Goal: Information Seeking & Learning: Learn about a topic

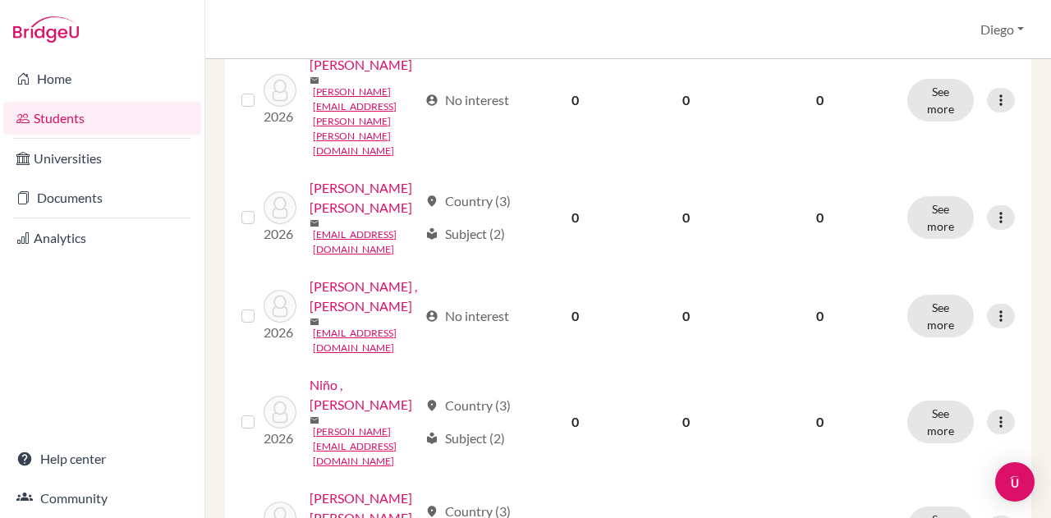
scroll to position [482, 0]
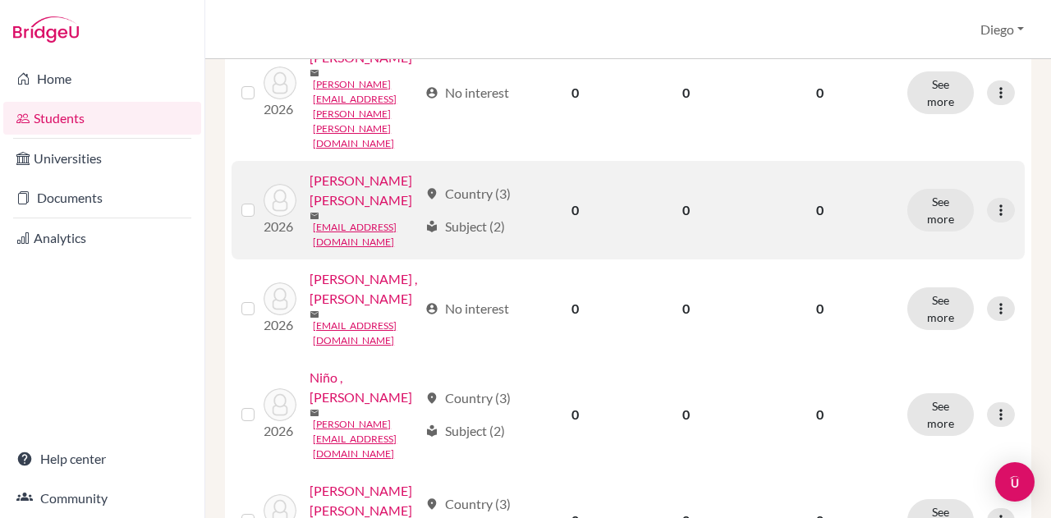
click at [332, 210] on link "[PERSON_NAME] [PERSON_NAME]" at bounding box center [364, 190] width 108 height 39
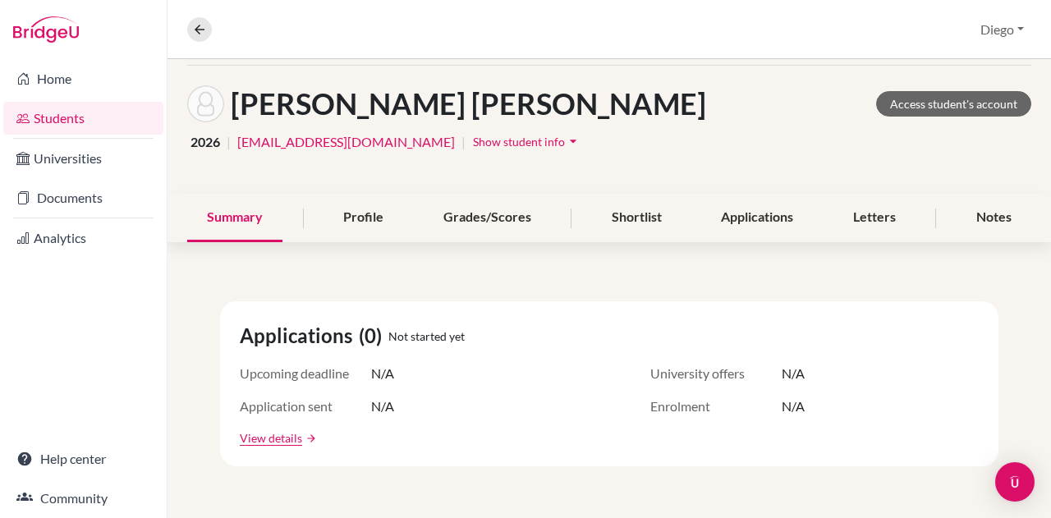
scroll to position [62, 0]
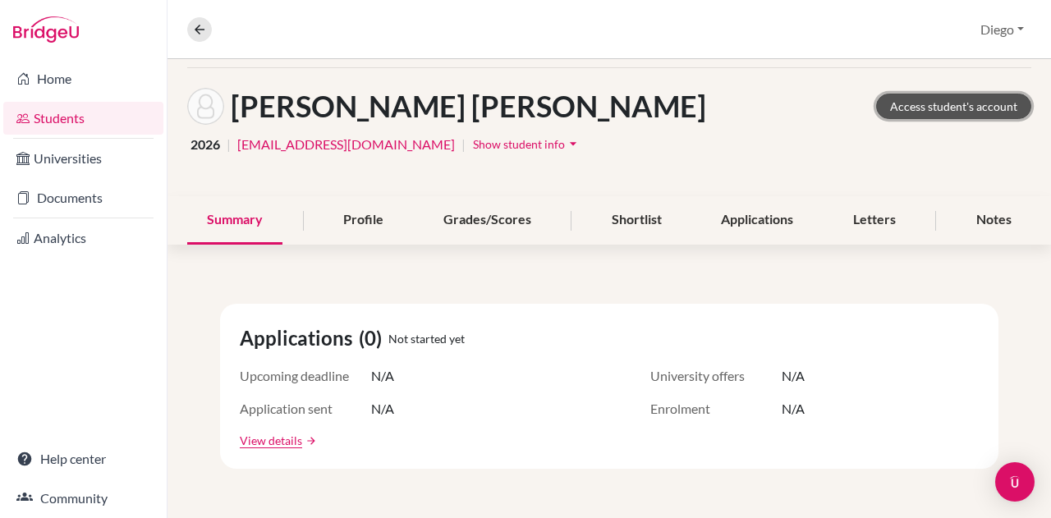
click at [971, 108] on link "Access student's account" at bounding box center [953, 106] width 155 height 25
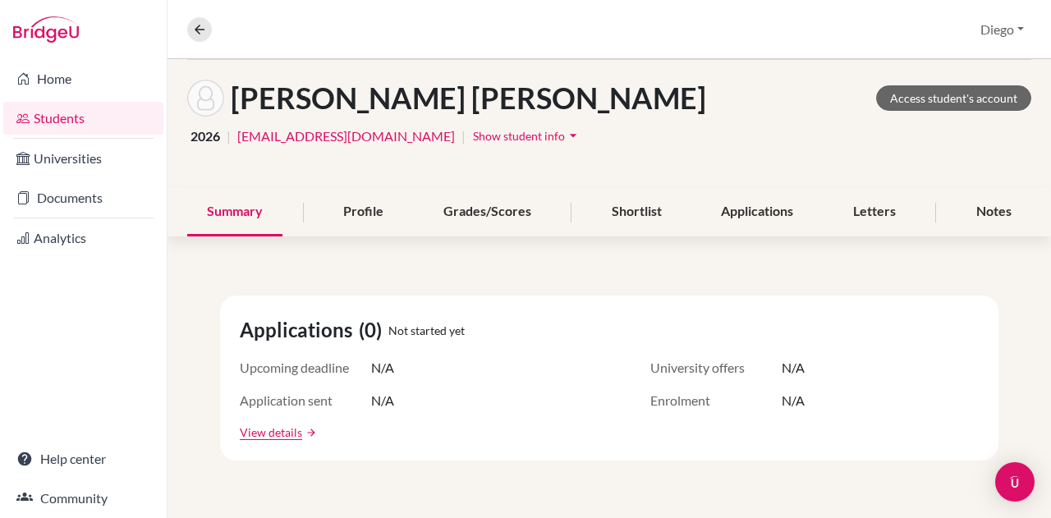
scroll to position [74, 0]
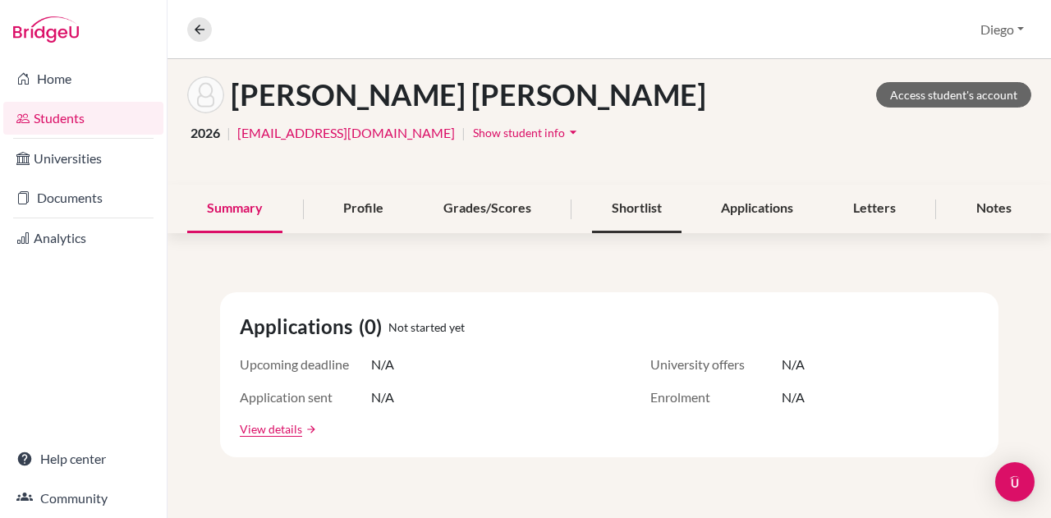
click at [608, 208] on div "Shortlist" at bounding box center [637, 209] width 90 height 48
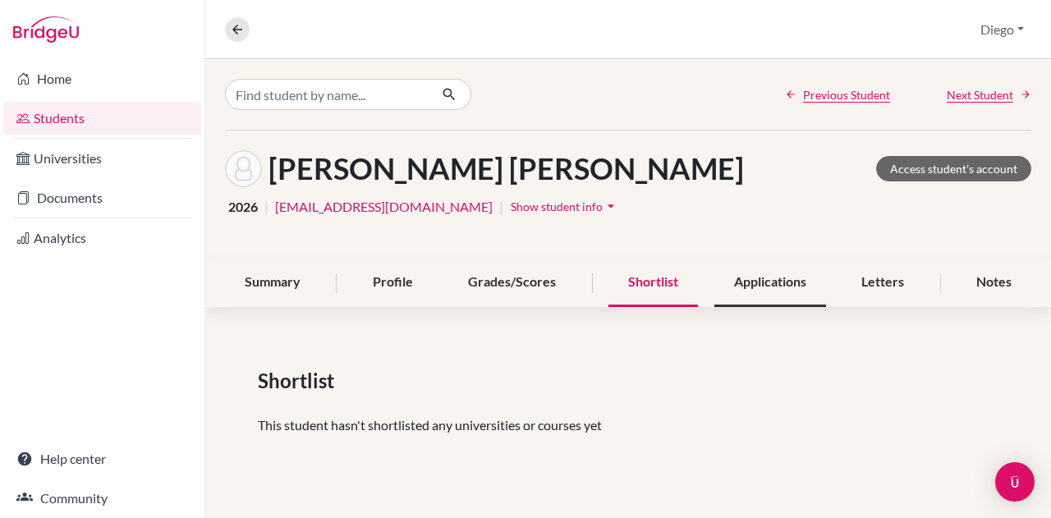
click at [739, 290] on div "Applications" at bounding box center [770, 283] width 112 height 48
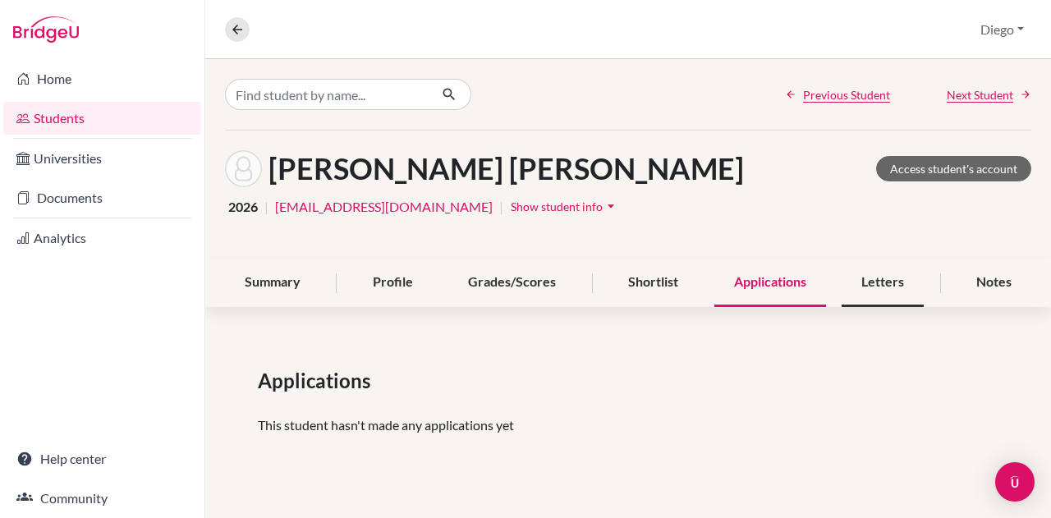
click at [877, 287] on div "Letters" at bounding box center [883, 283] width 82 height 48
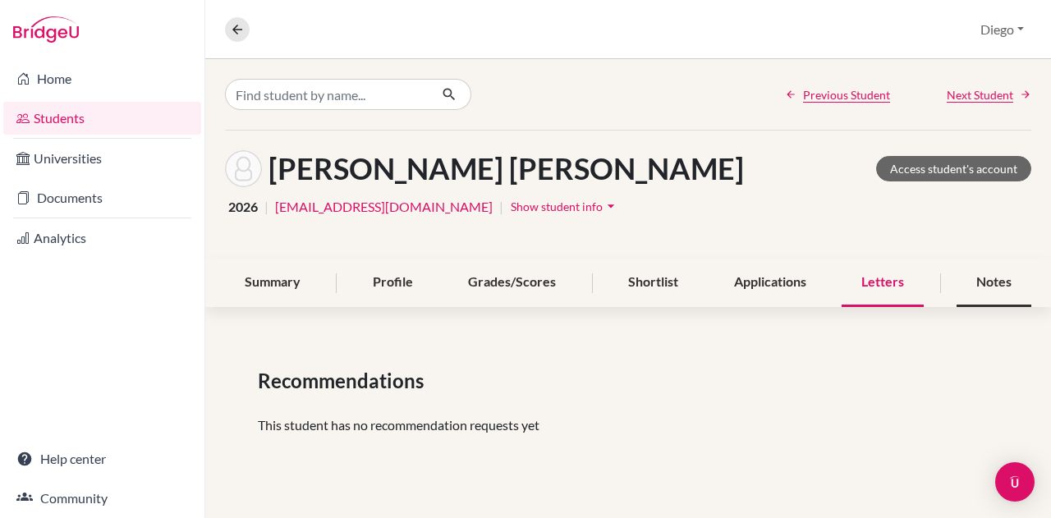
click at [995, 282] on div "Notes" at bounding box center [994, 283] width 75 height 48
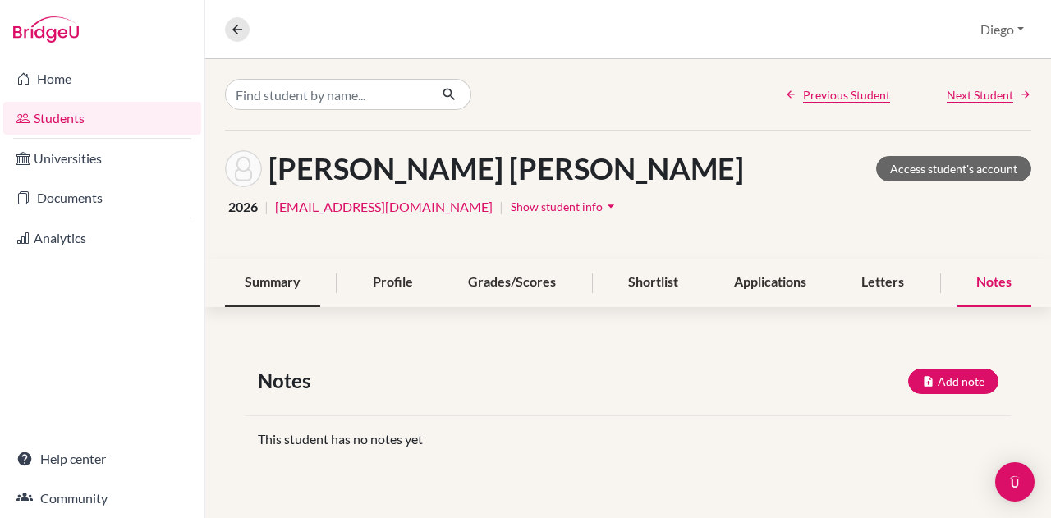
click at [308, 276] on div "Summary" at bounding box center [272, 283] width 95 height 48
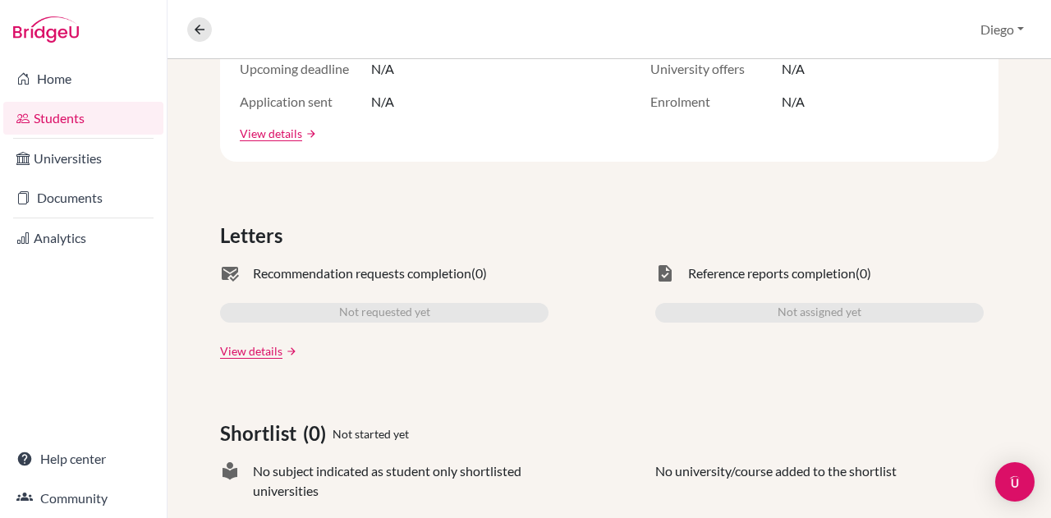
scroll to position [372, 0]
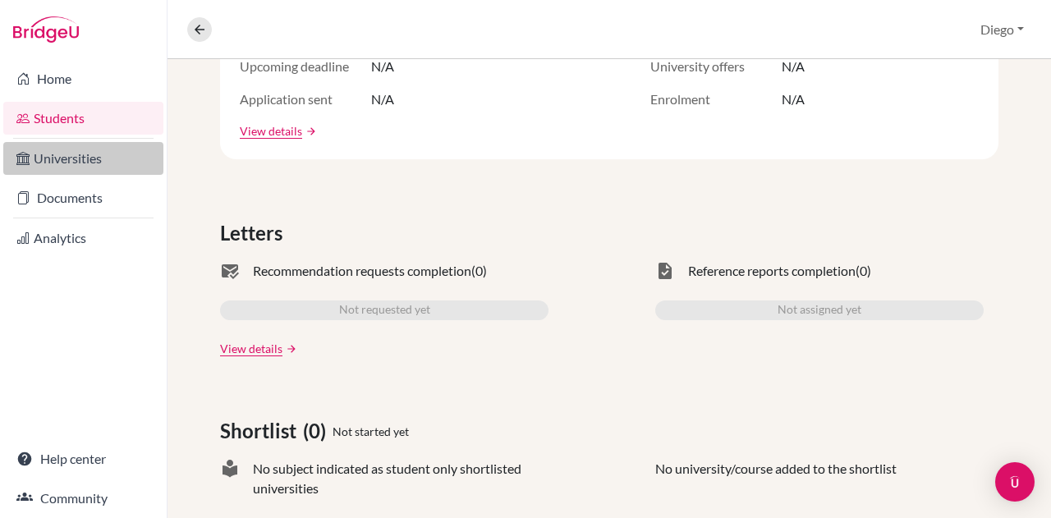
click at [77, 160] on link "Universities" at bounding box center [83, 158] width 160 height 33
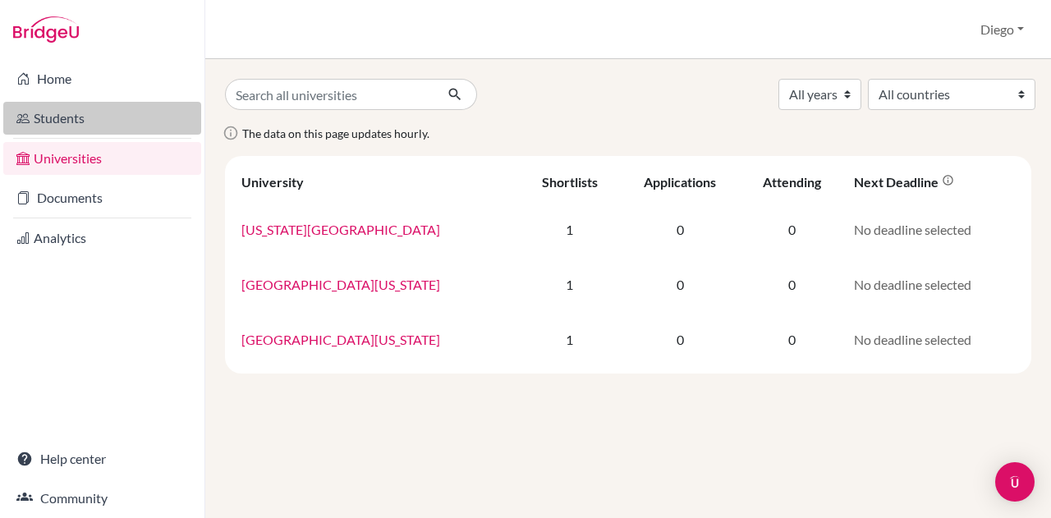
click at [55, 117] on link "Students" at bounding box center [102, 118] width 198 height 33
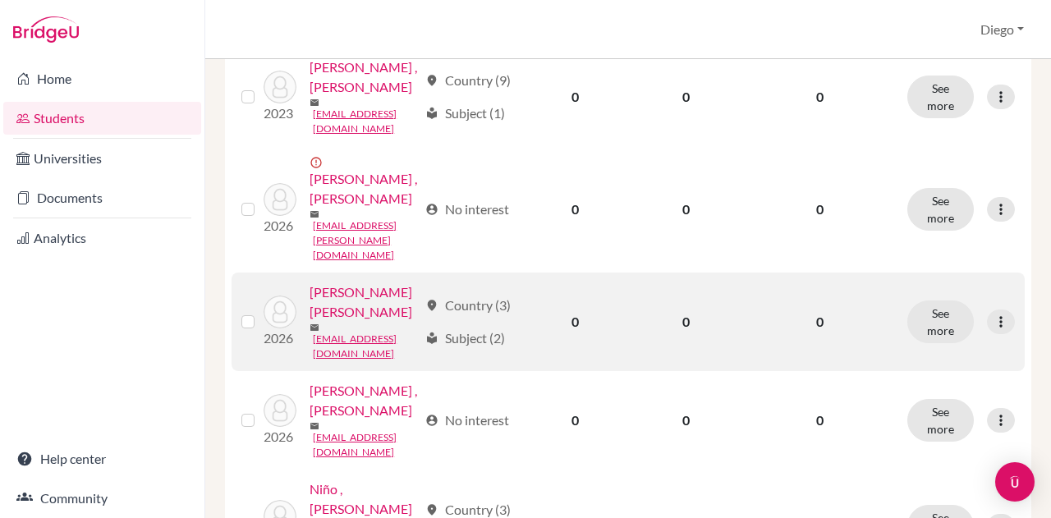
scroll to position [401, 0]
click at [936, 332] on button "See more" at bounding box center [940, 321] width 67 height 43
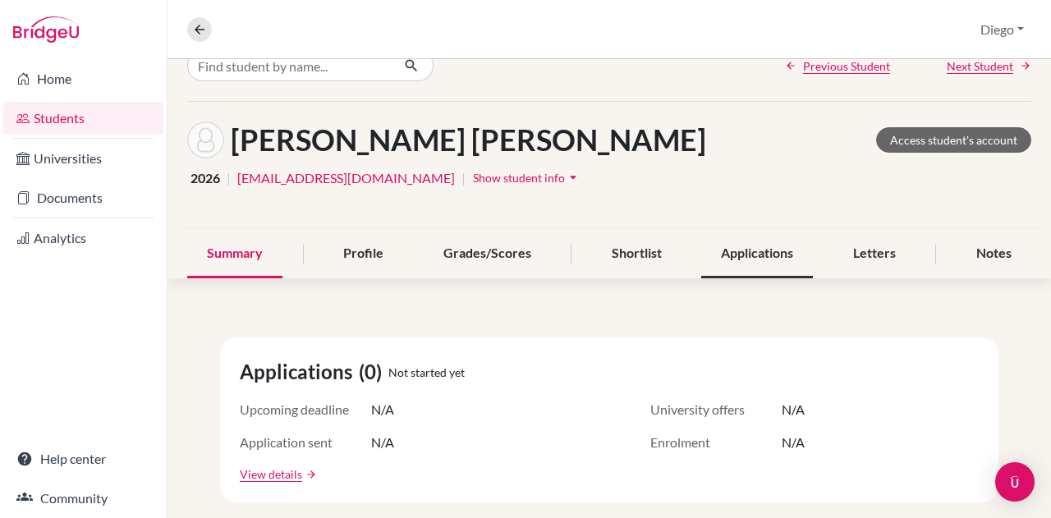
scroll to position [30, 0]
click at [342, 253] on div "Profile" at bounding box center [364, 253] width 80 height 48
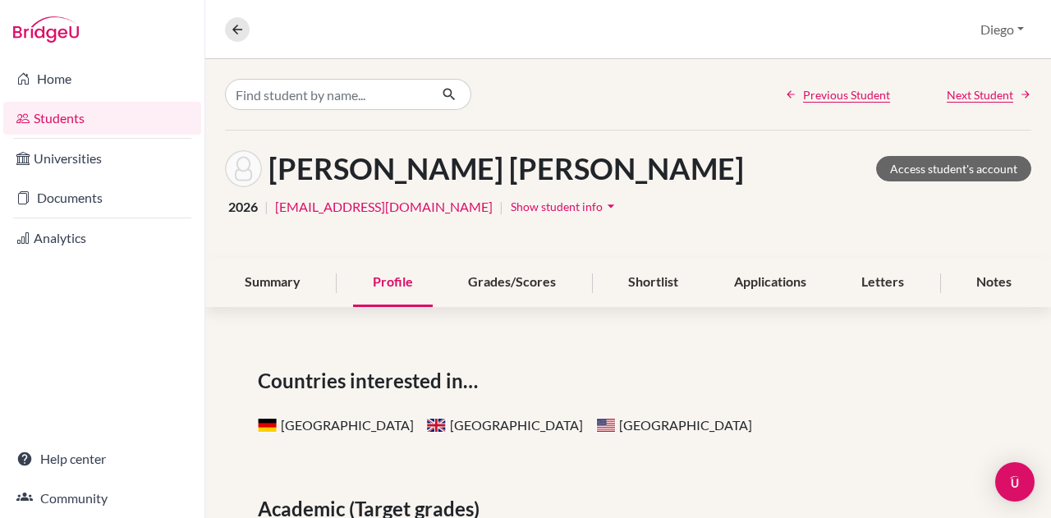
click at [511, 204] on span "Show student info" at bounding box center [557, 207] width 92 height 14
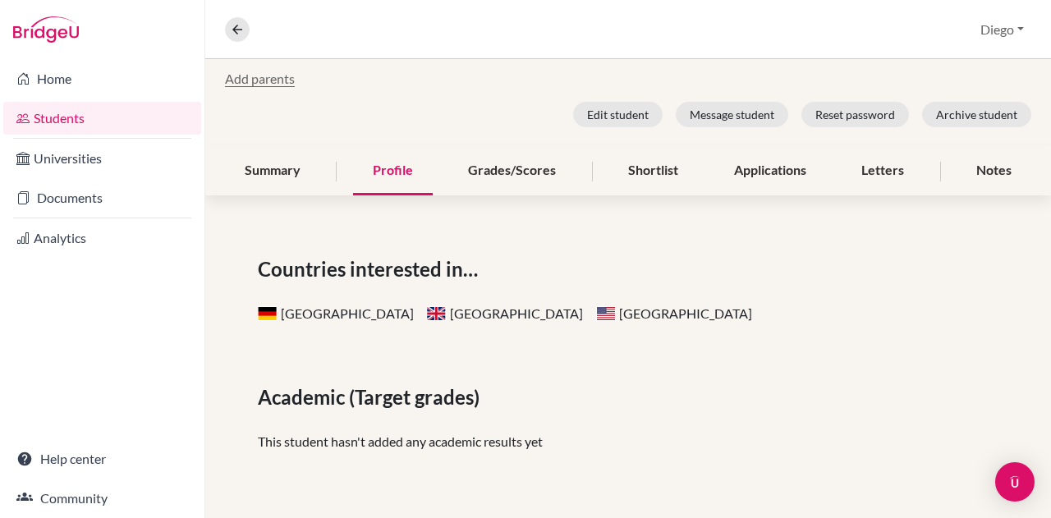
scroll to position [457, 0]
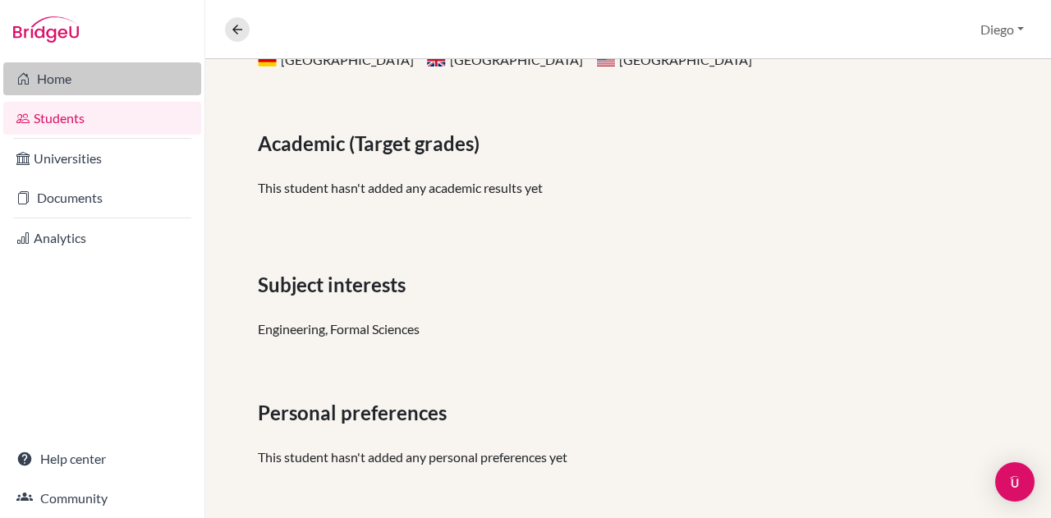
click at [58, 73] on link "Home" at bounding box center [102, 78] width 198 height 33
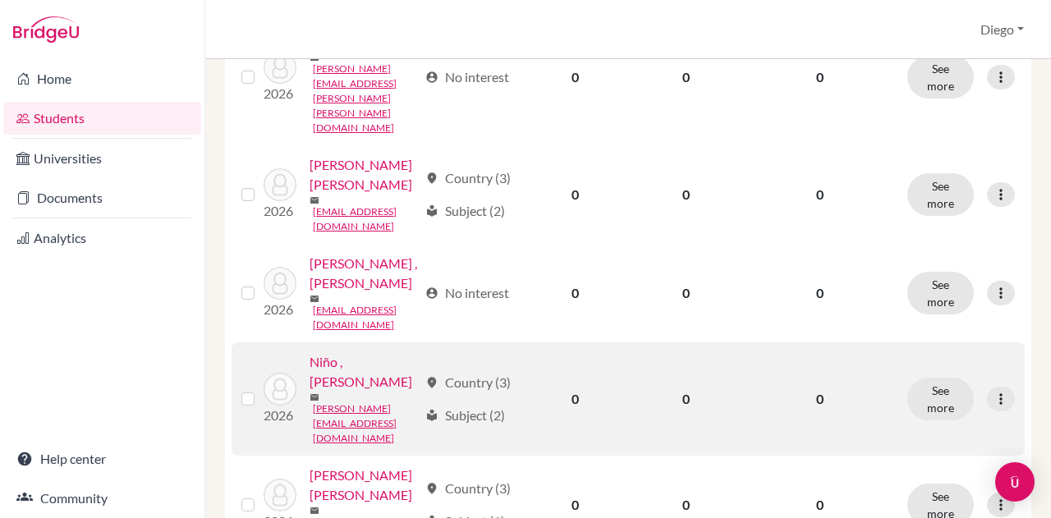
scroll to position [504, 0]
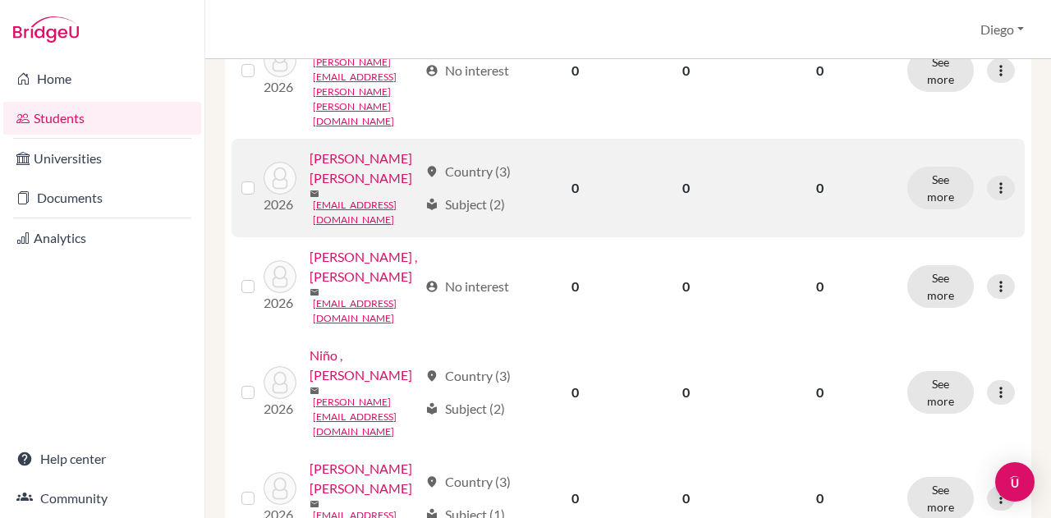
click at [332, 188] on link "[PERSON_NAME] [PERSON_NAME]" at bounding box center [364, 168] width 108 height 39
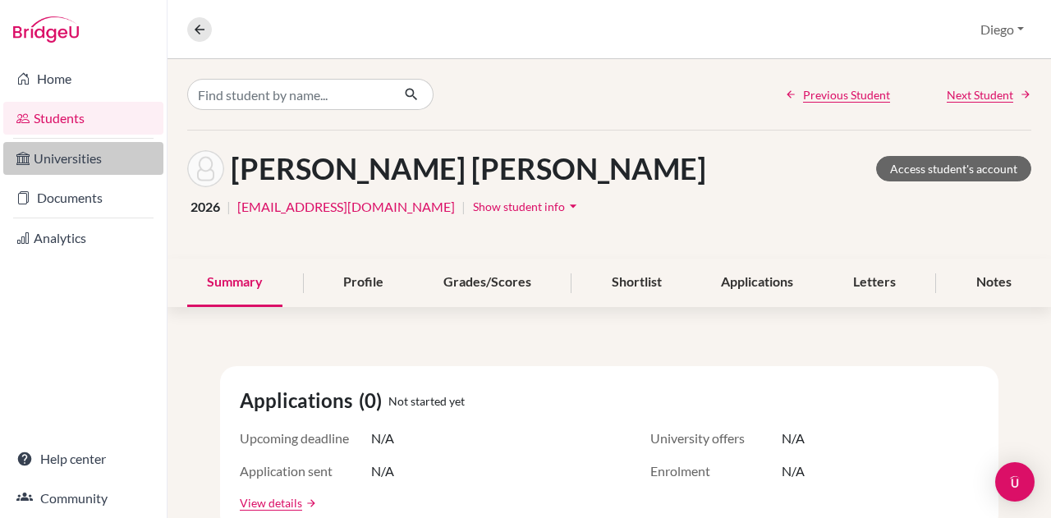
click at [74, 162] on link "Universities" at bounding box center [83, 158] width 160 height 33
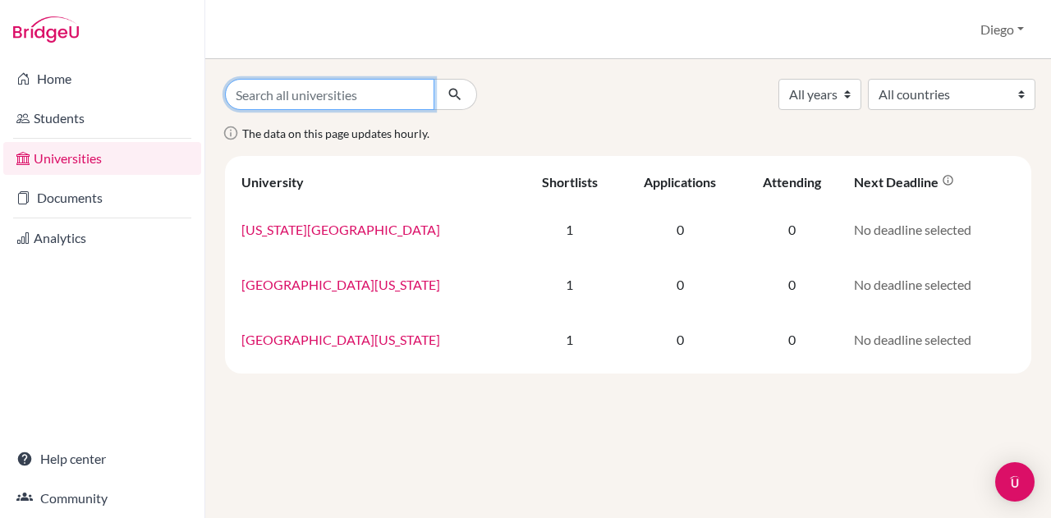
click at [411, 90] on input "Search all universities" at bounding box center [329, 94] width 209 height 31
type input "universidad de Barcelona"
click at [434, 79] on button "submit" at bounding box center [456, 94] width 44 height 31
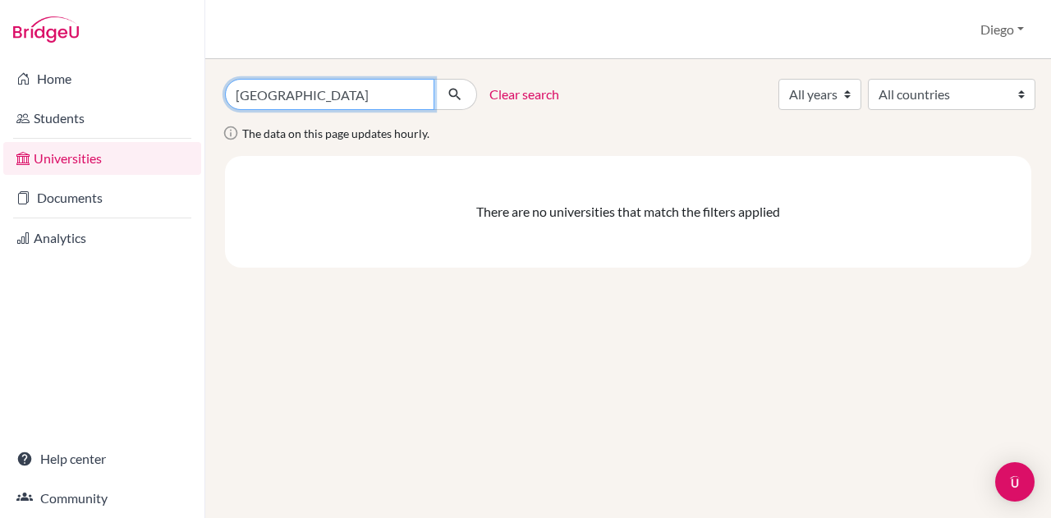
click at [301, 95] on input "[GEOGRAPHIC_DATA]" at bounding box center [329, 94] width 209 height 31
type input "[GEOGRAPHIC_DATA]"
click at [434, 79] on button "submit" at bounding box center [456, 94] width 44 height 31
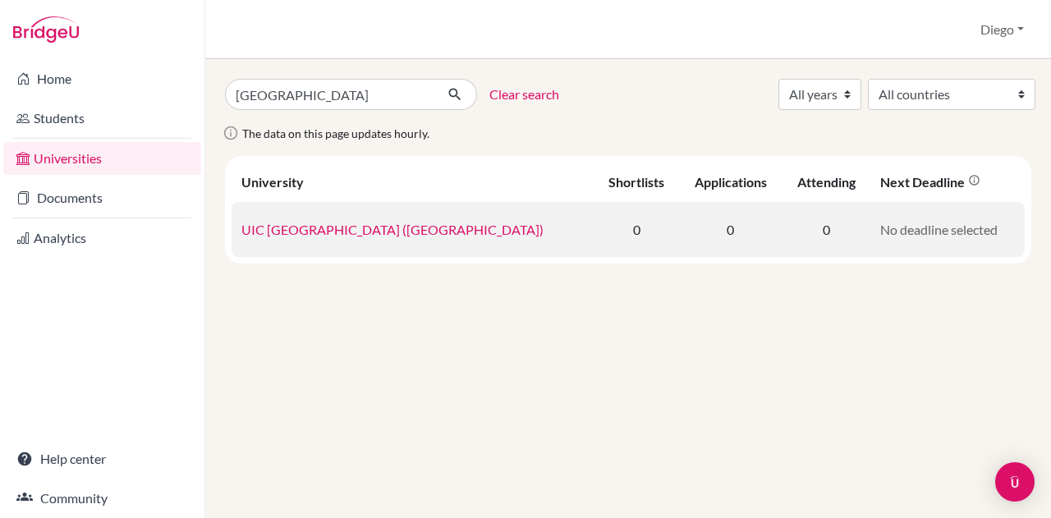
click at [435, 232] on link "UIC [GEOGRAPHIC_DATA] ([GEOGRAPHIC_DATA])" at bounding box center [392, 230] width 302 height 16
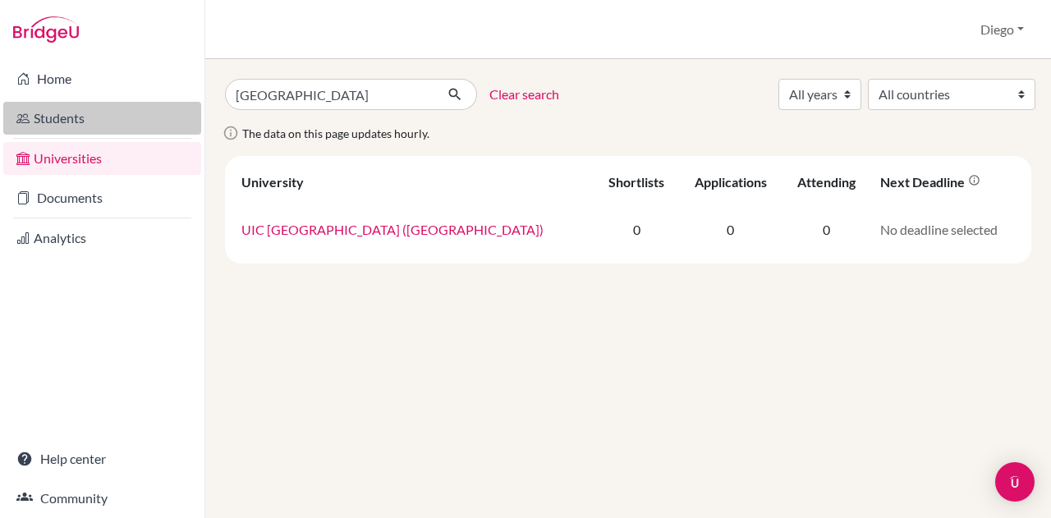
click at [51, 119] on link "Students" at bounding box center [102, 118] width 198 height 33
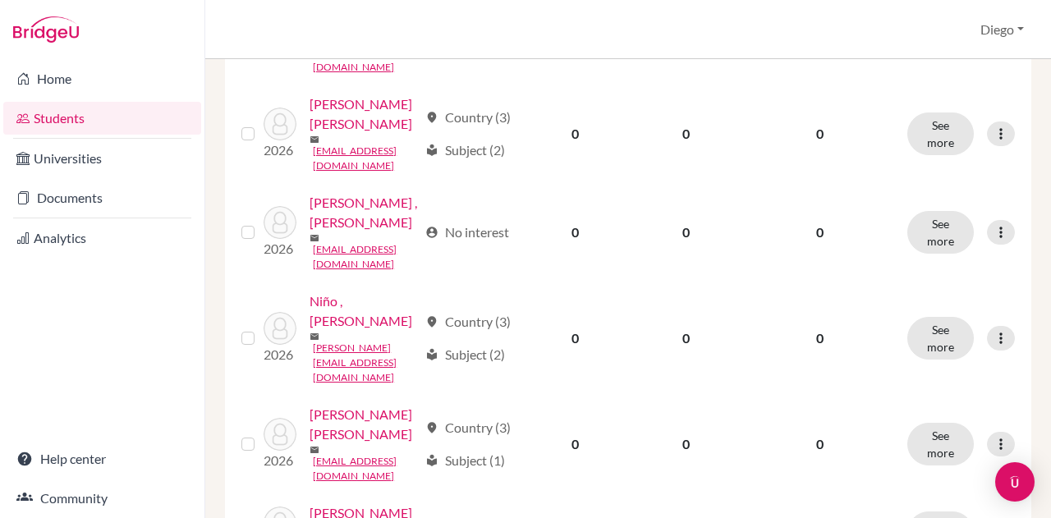
scroll to position [558, 0]
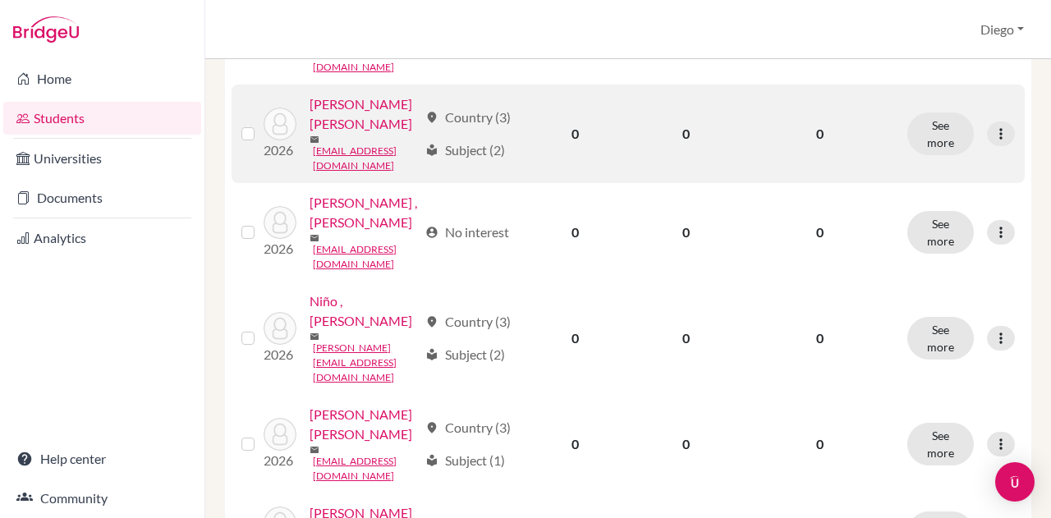
click at [362, 134] on link "[PERSON_NAME] [PERSON_NAME]" at bounding box center [364, 113] width 108 height 39
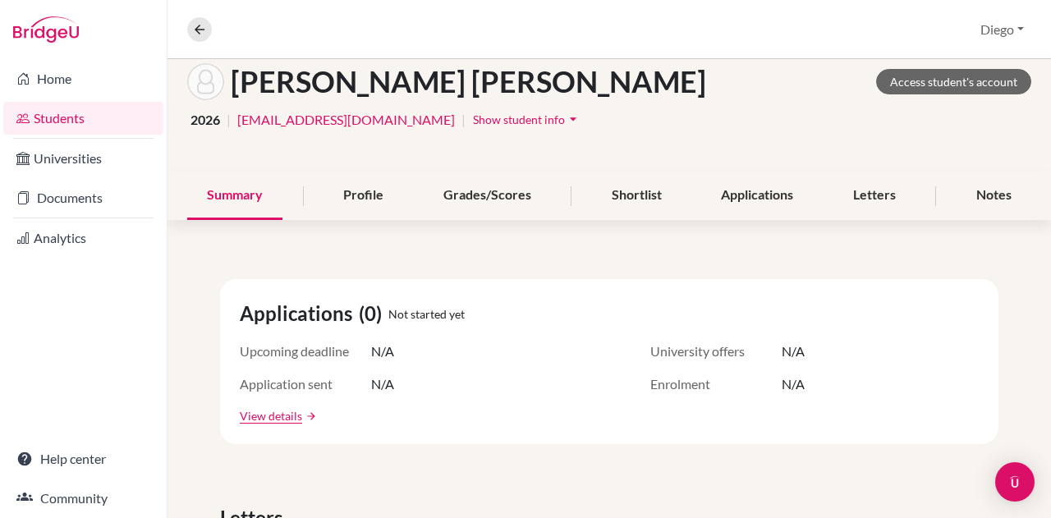
scroll to position [31, 0]
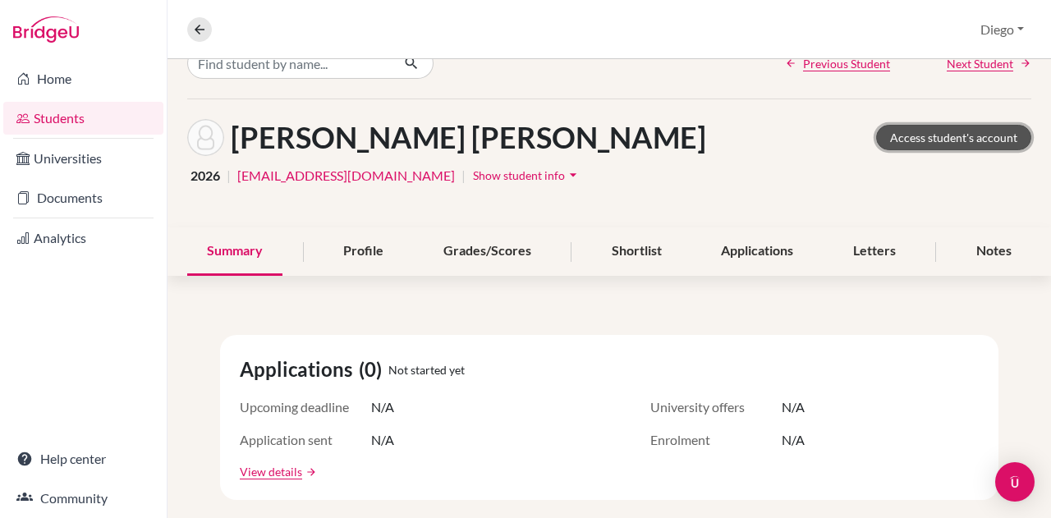
click at [976, 137] on link "Access student's account" at bounding box center [953, 137] width 155 height 25
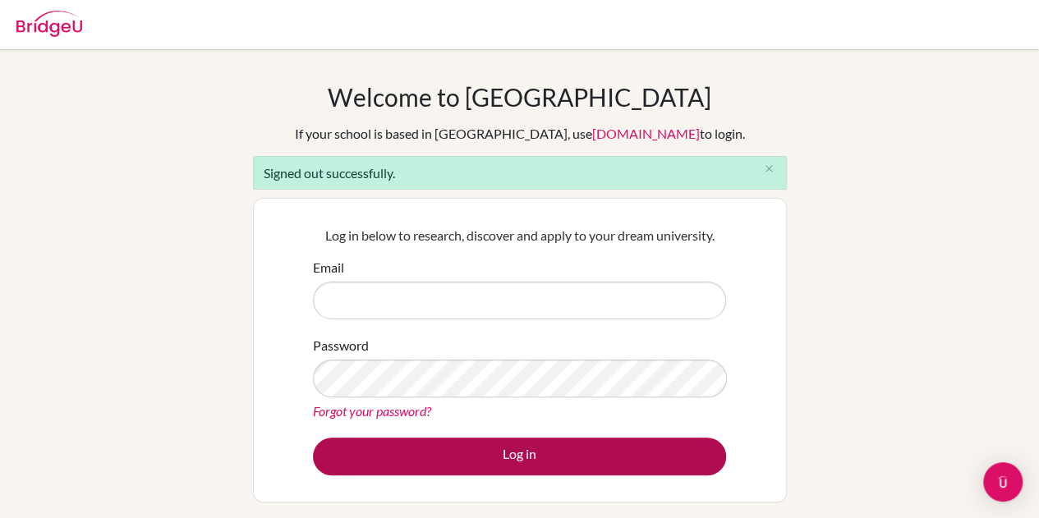
type input "diego.higuera@aspaen.edu.co"
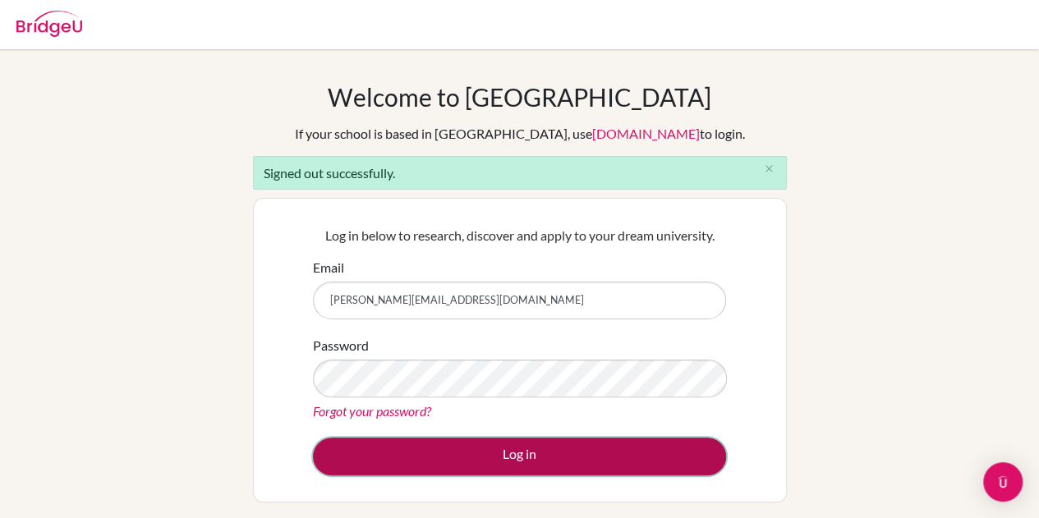
click at [547, 459] on button "Log in" at bounding box center [519, 457] width 413 height 38
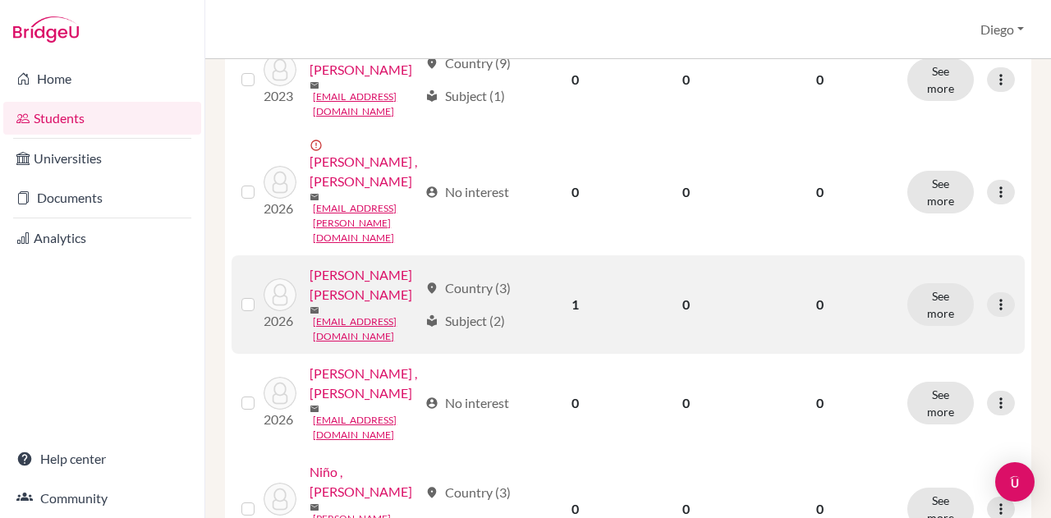
scroll to position [419, 0]
click at [365, 303] on link "[PERSON_NAME] [PERSON_NAME]" at bounding box center [364, 283] width 108 height 39
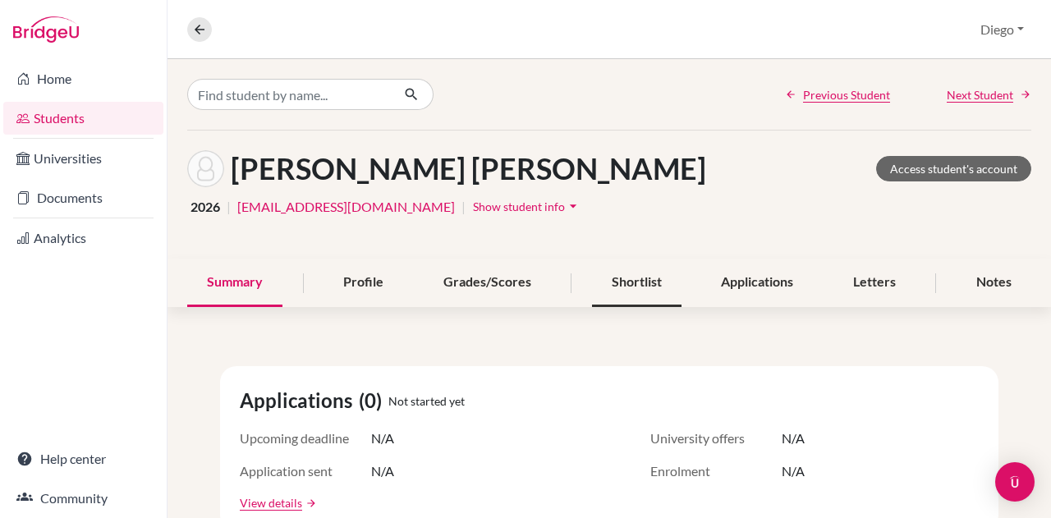
click at [632, 278] on div "Shortlist" at bounding box center [637, 283] width 90 height 48
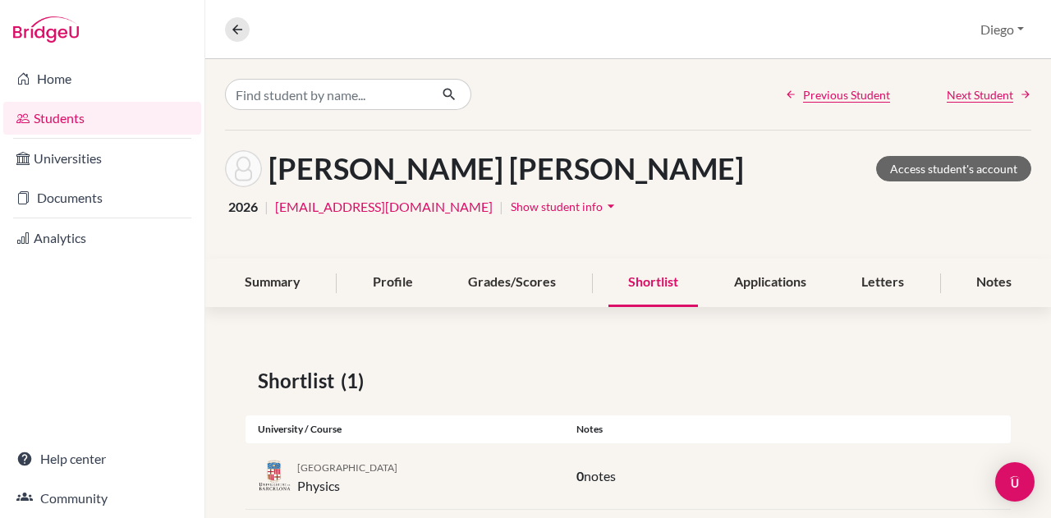
scroll to position [30, 0]
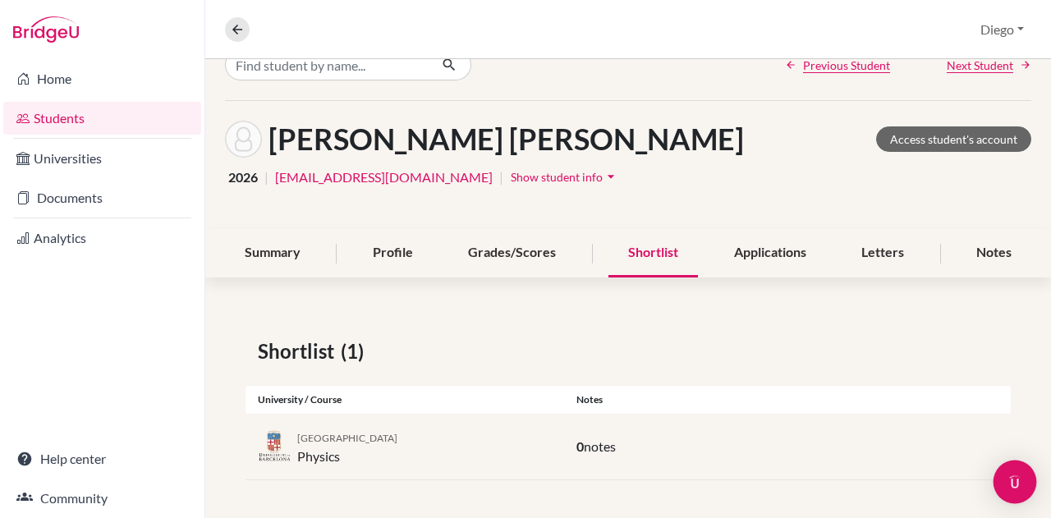
click at [1012, 487] on img "Open Intercom Messenger" at bounding box center [1014, 481] width 21 height 21
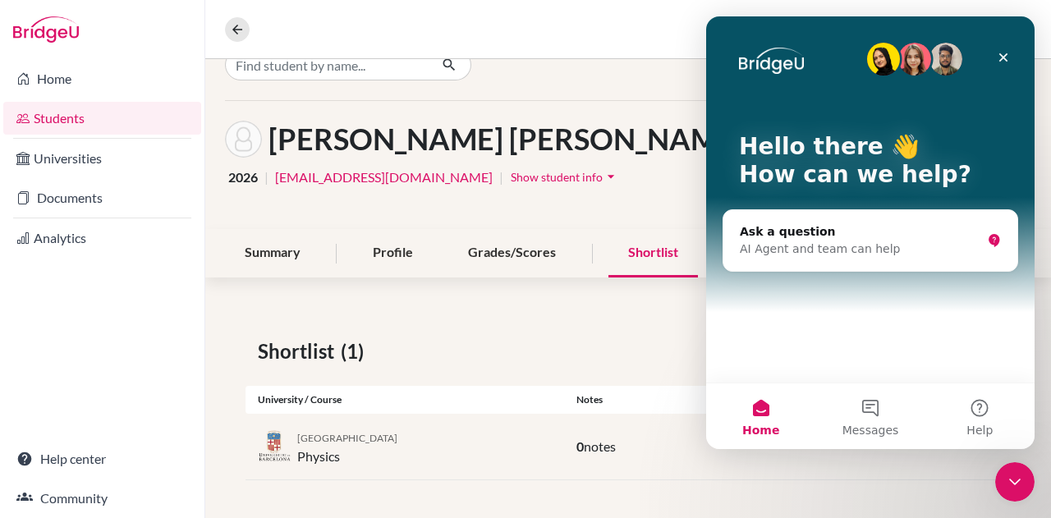
scroll to position [0, 0]
click at [1003, 51] on icon "Close" at bounding box center [1003, 57] width 13 height 13
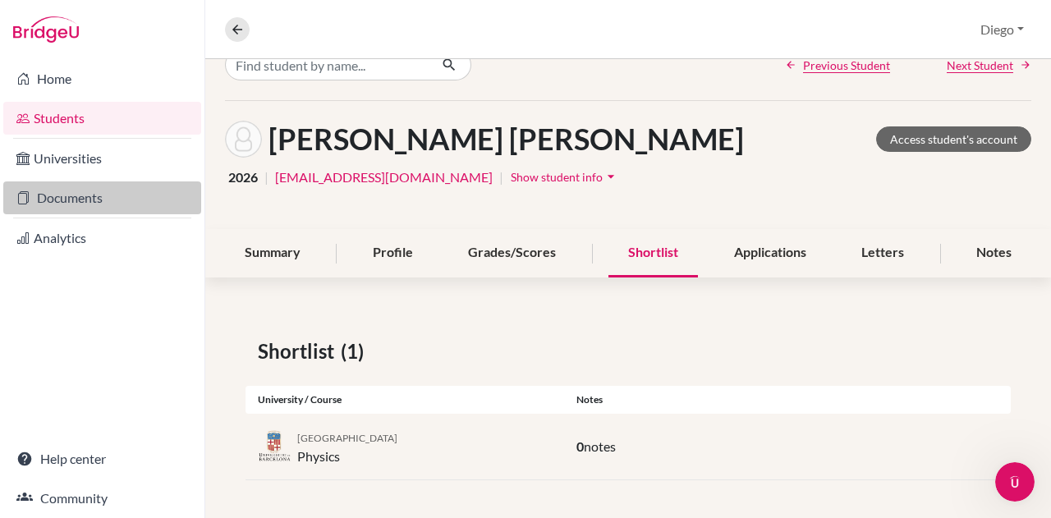
click at [92, 194] on link "Documents" at bounding box center [102, 197] width 198 height 33
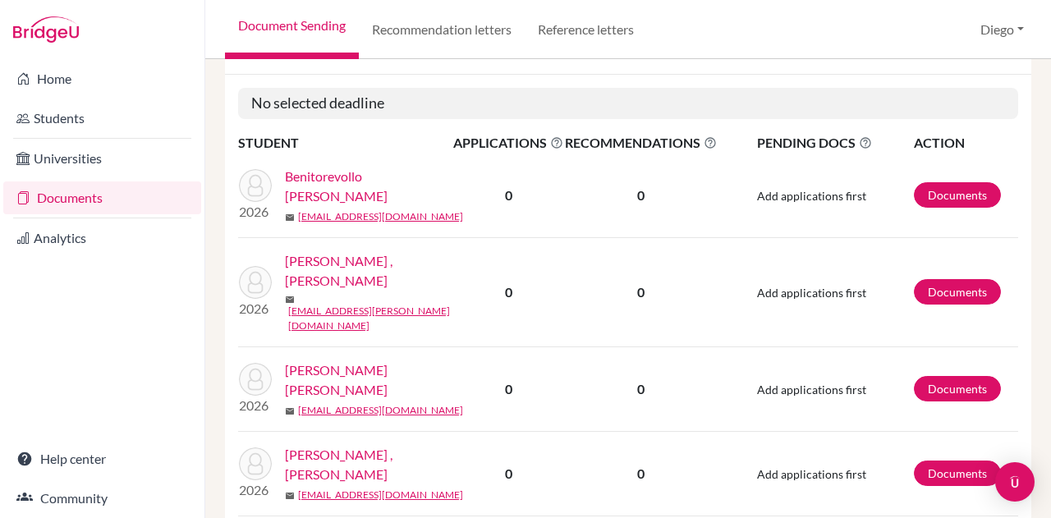
scroll to position [276, 0]
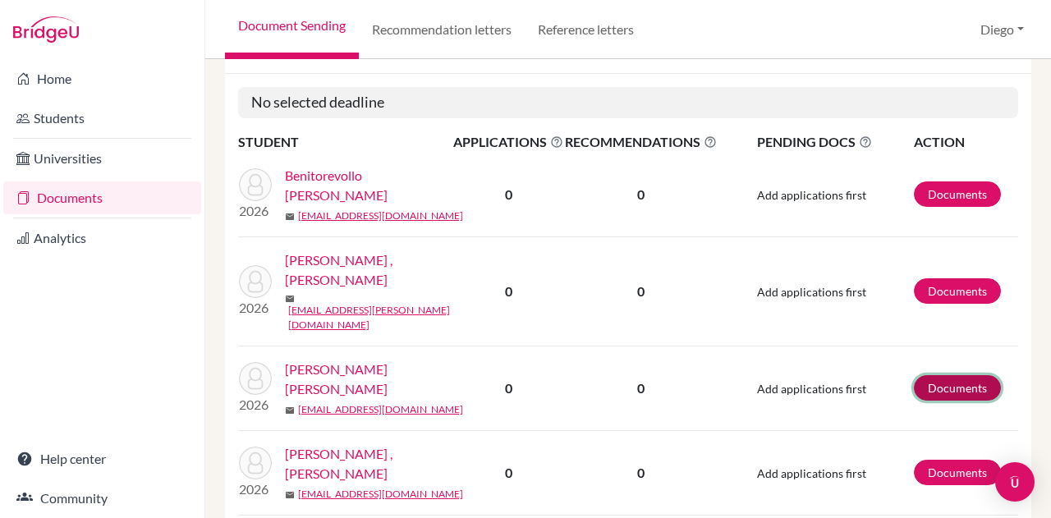
click at [964, 375] on link "Documents" at bounding box center [957, 387] width 87 height 25
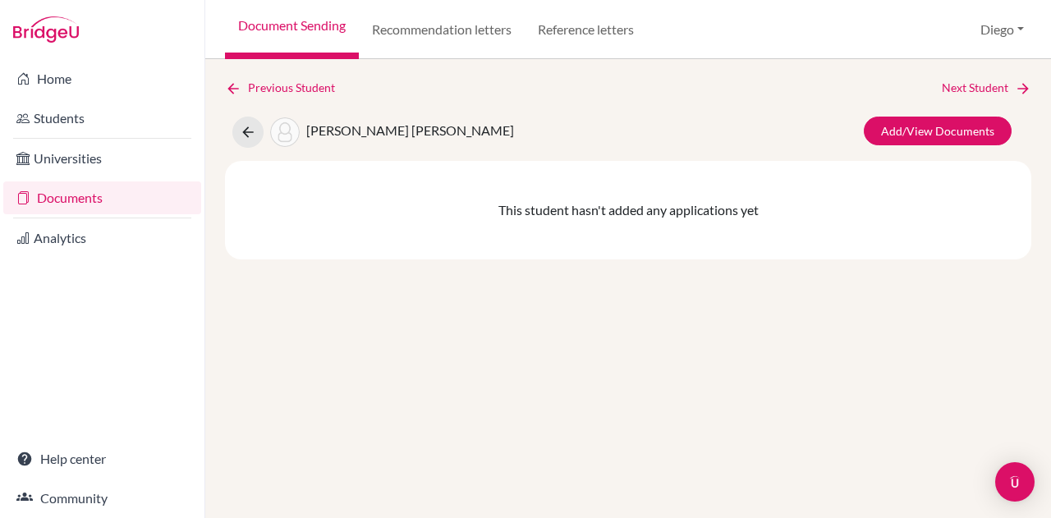
click at [278, 98] on div "Previous Student Next Student [PERSON_NAME] [PERSON_NAME]/View Documents This s…" at bounding box center [628, 169] width 806 height 181
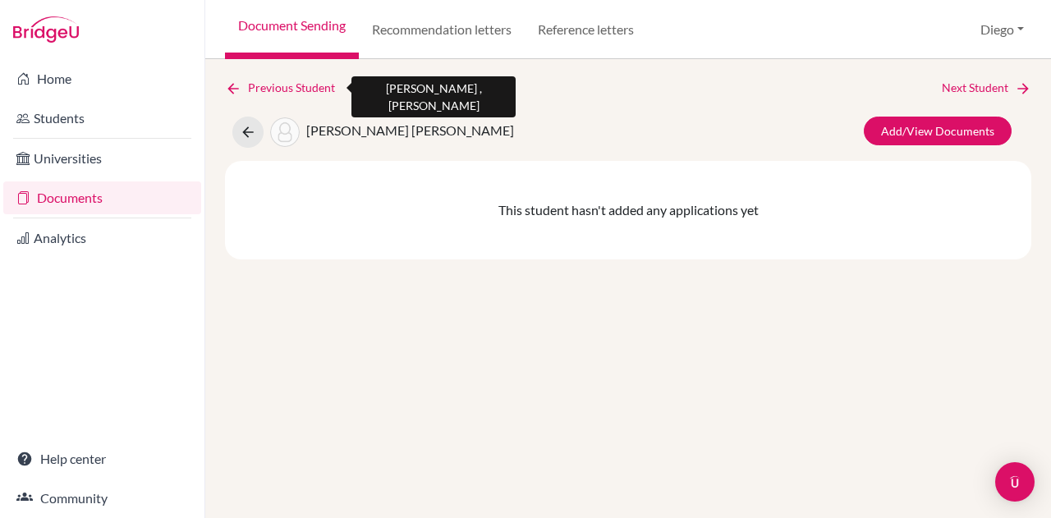
click at [278, 94] on link "Previous Student" at bounding box center [286, 88] width 123 height 18
click at [227, 90] on icon at bounding box center [233, 88] width 16 height 16
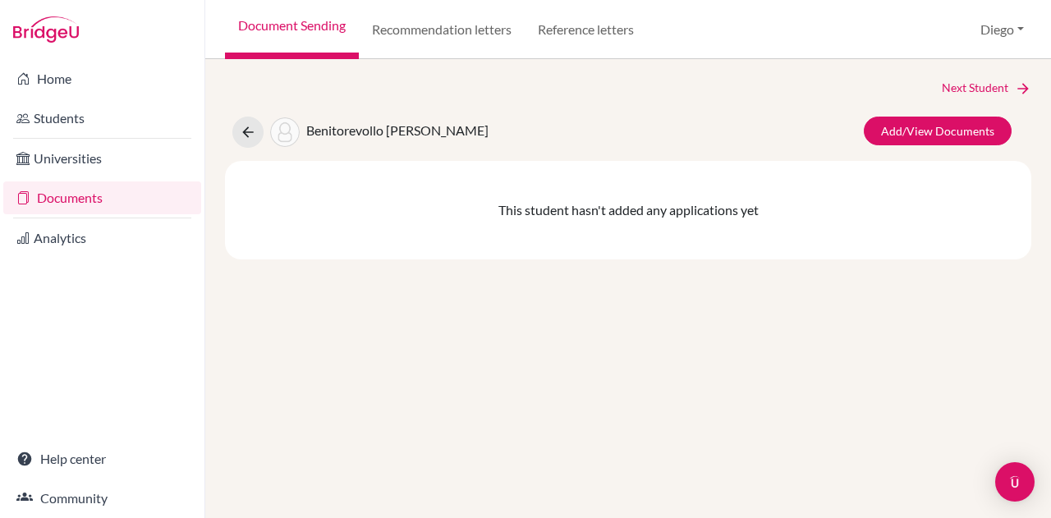
click at [92, 195] on link "Documents" at bounding box center [102, 197] width 198 height 33
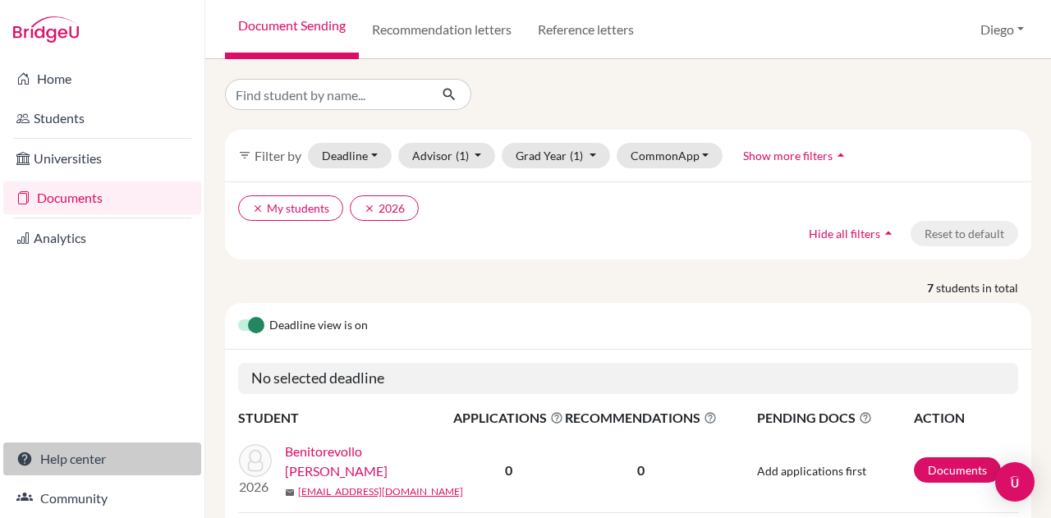
click at [71, 457] on link "Help center" at bounding box center [102, 459] width 198 height 33
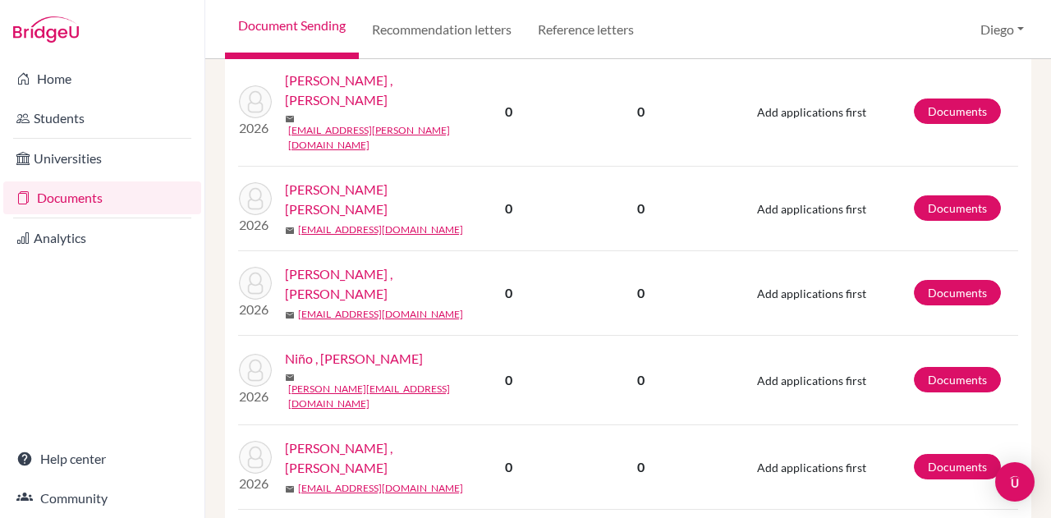
scroll to position [434, 0]
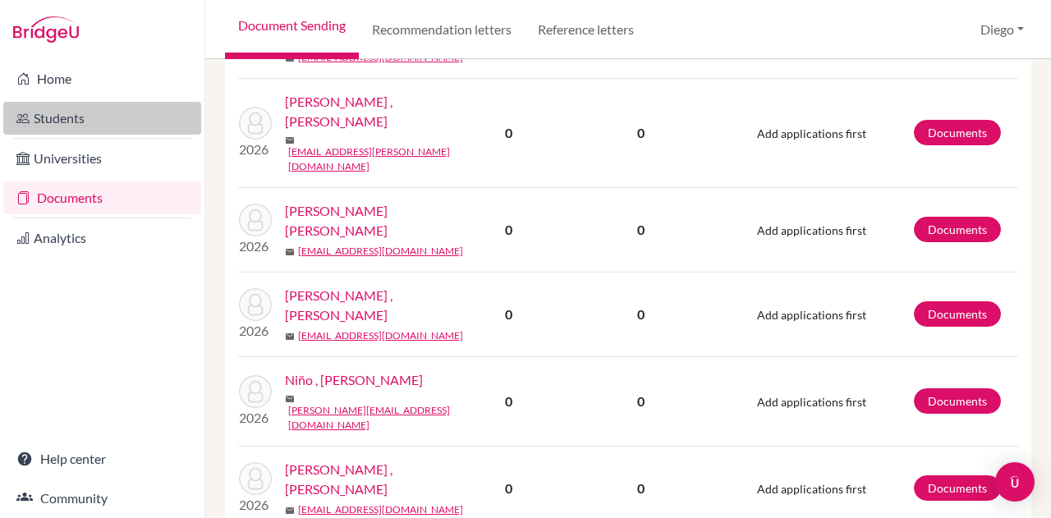
click at [54, 124] on link "Students" at bounding box center [102, 118] width 198 height 33
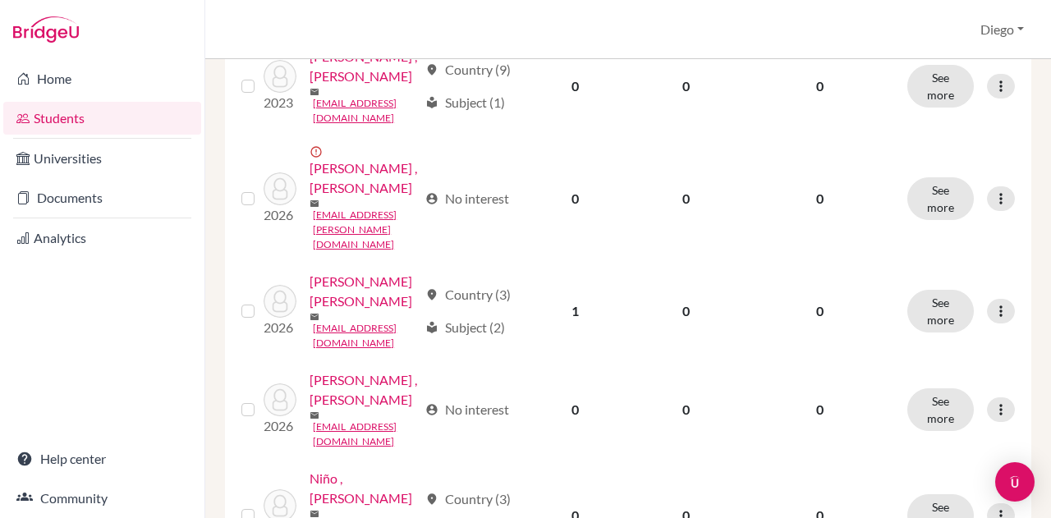
scroll to position [411, 0]
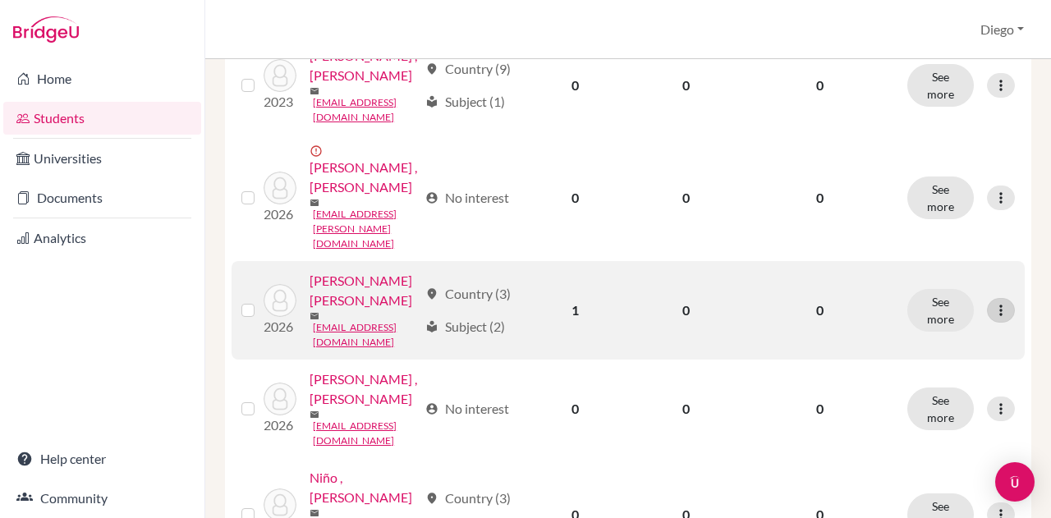
click at [994, 319] on icon at bounding box center [1001, 310] width 16 height 16
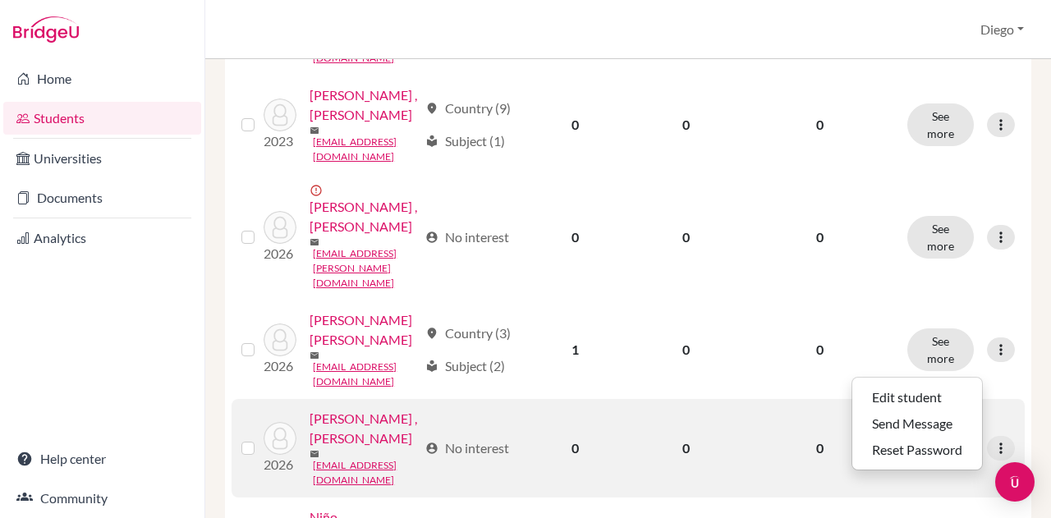
scroll to position [377, 0]
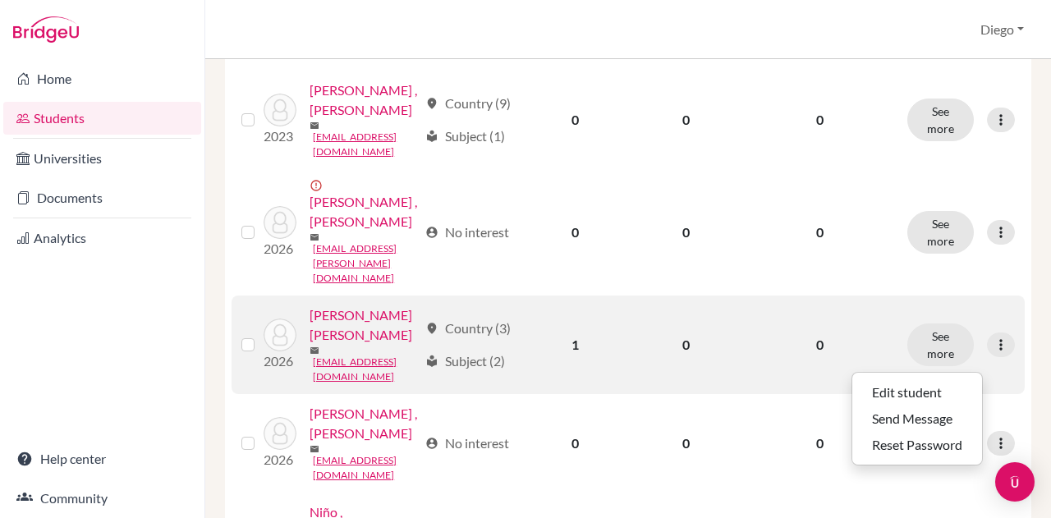
click at [583, 357] on td "1" at bounding box center [575, 345] width 108 height 99
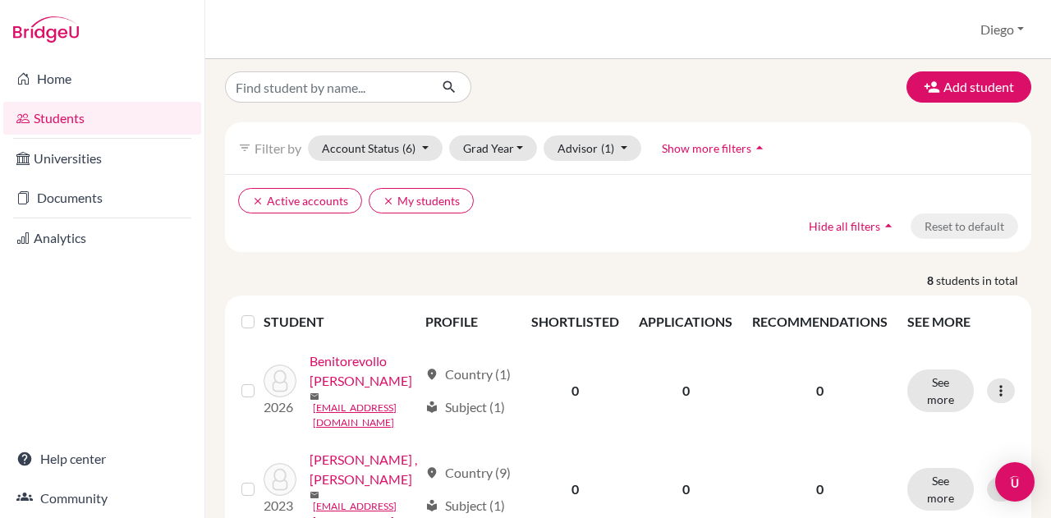
scroll to position [0, 0]
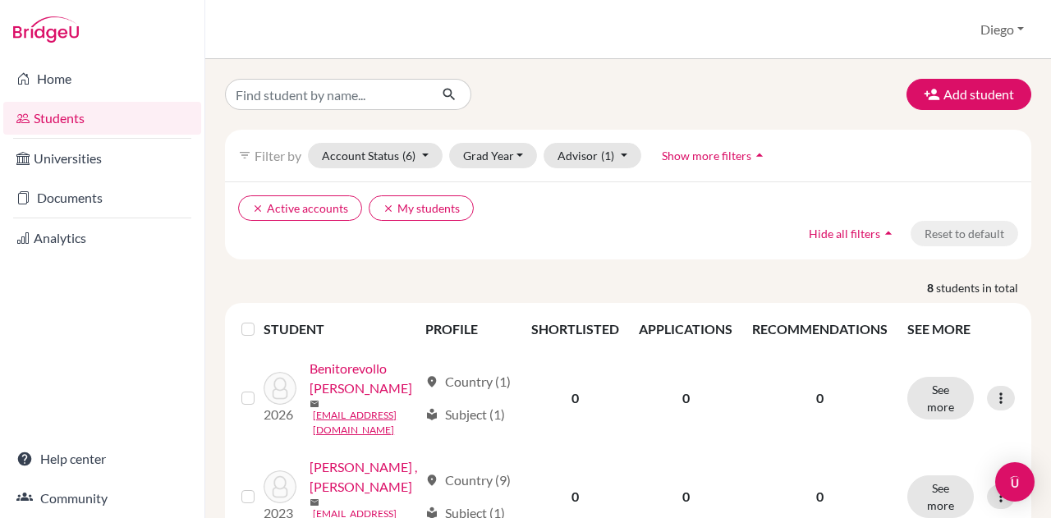
click at [578, 325] on th "SHORTLISTED" at bounding box center [575, 329] width 108 height 39
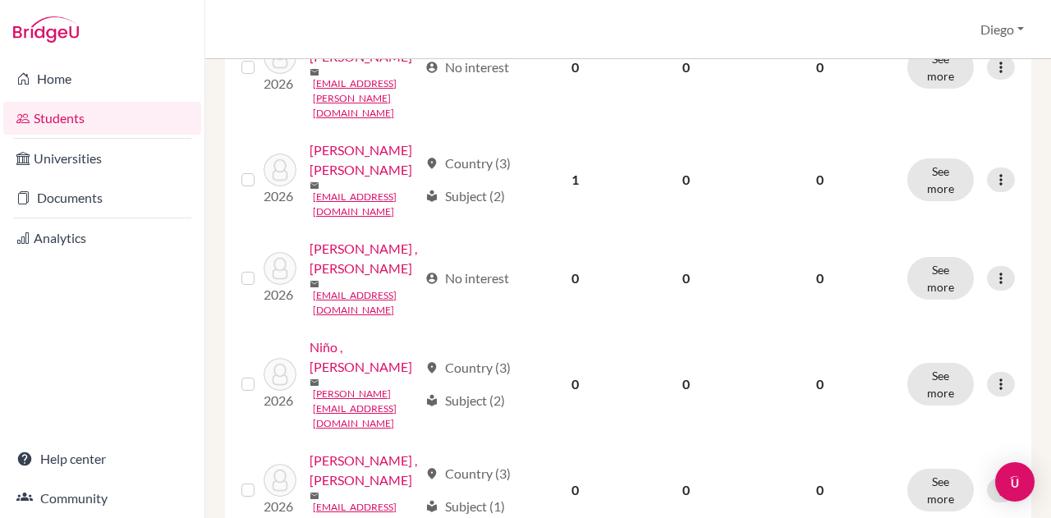
scroll to position [542, 0]
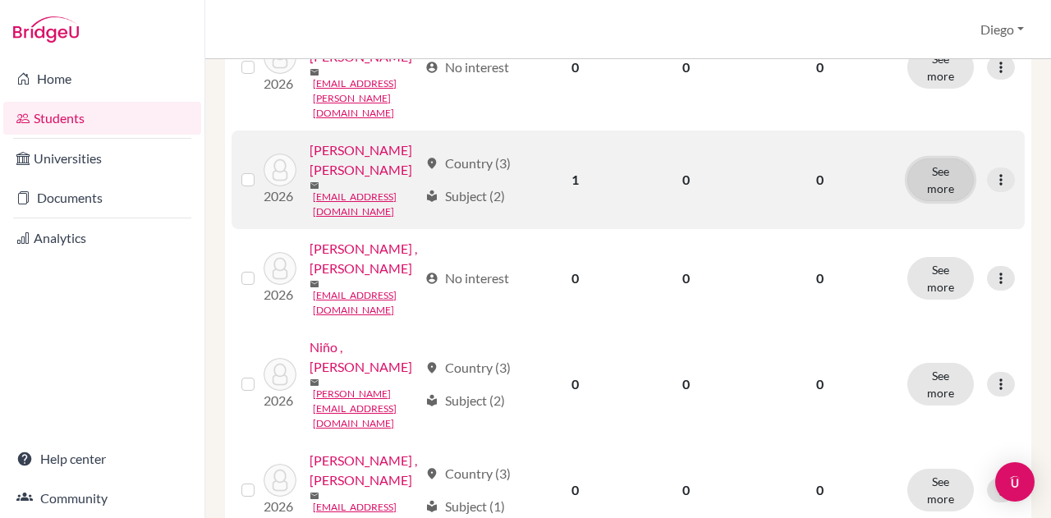
click at [939, 200] on button "See more" at bounding box center [940, 179] width 67 height 43
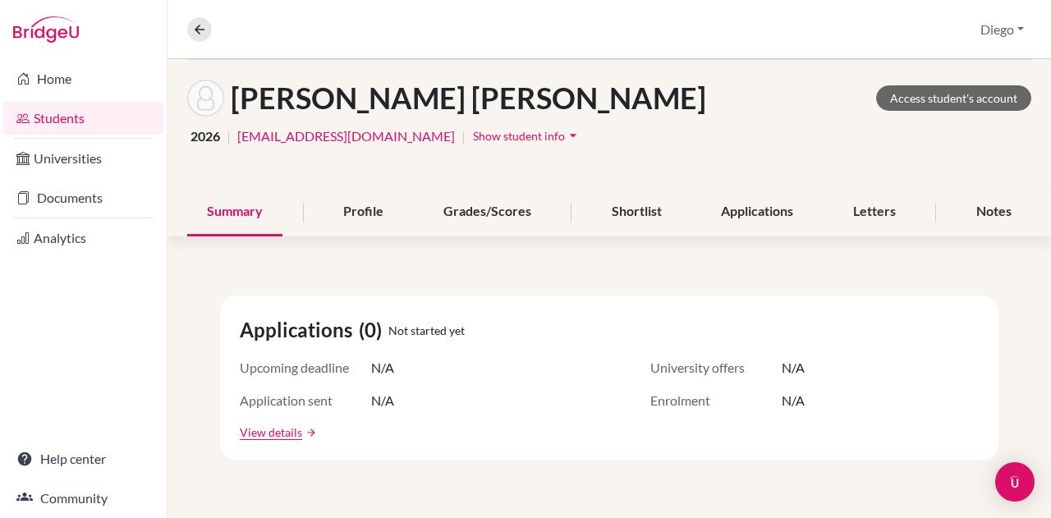
scroll to position [73, 0]
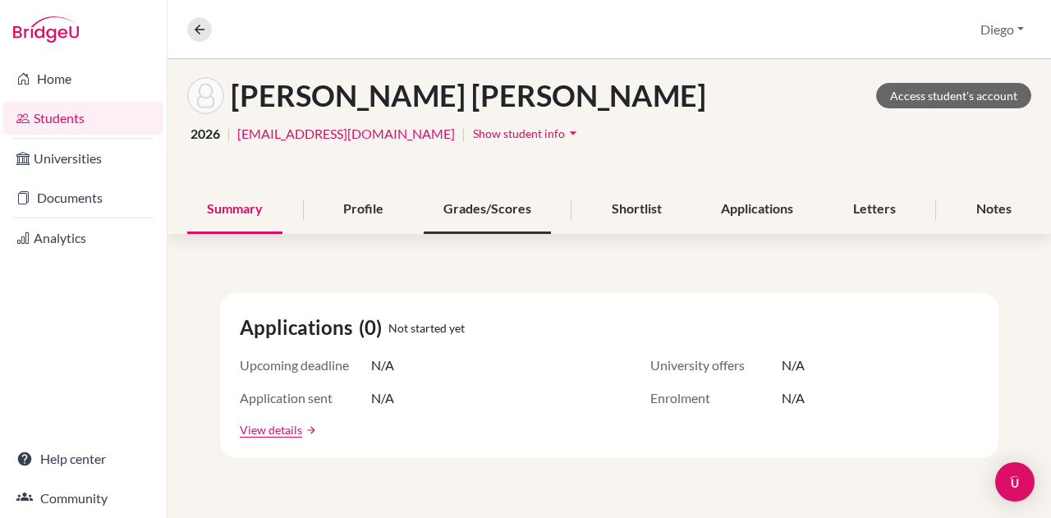
click at [498, 204] on div "Grades/Scores" at bounding box center [487, 210] width 127 height 48
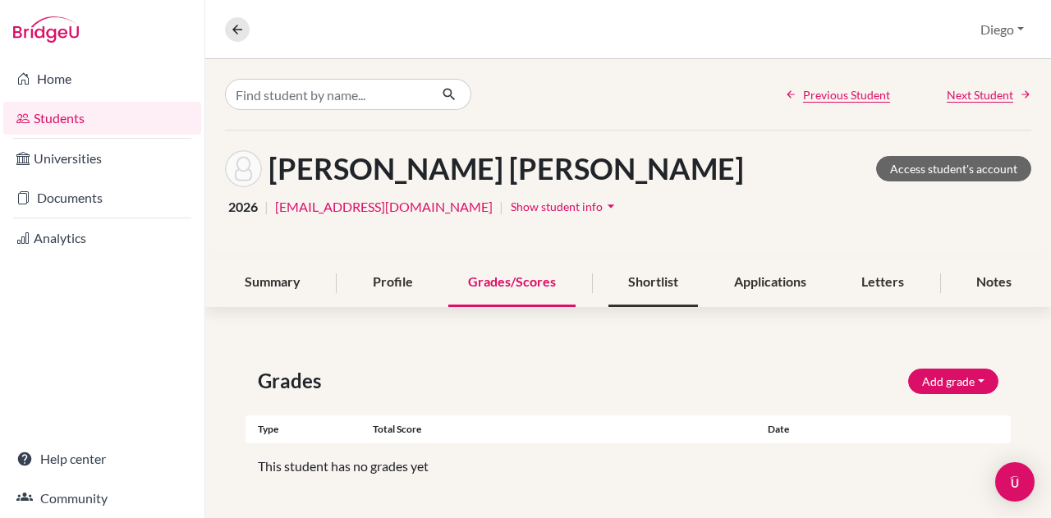
click at [641, 280] on div "Shortlist" at bounding box center [653, 283] width 90 height 48
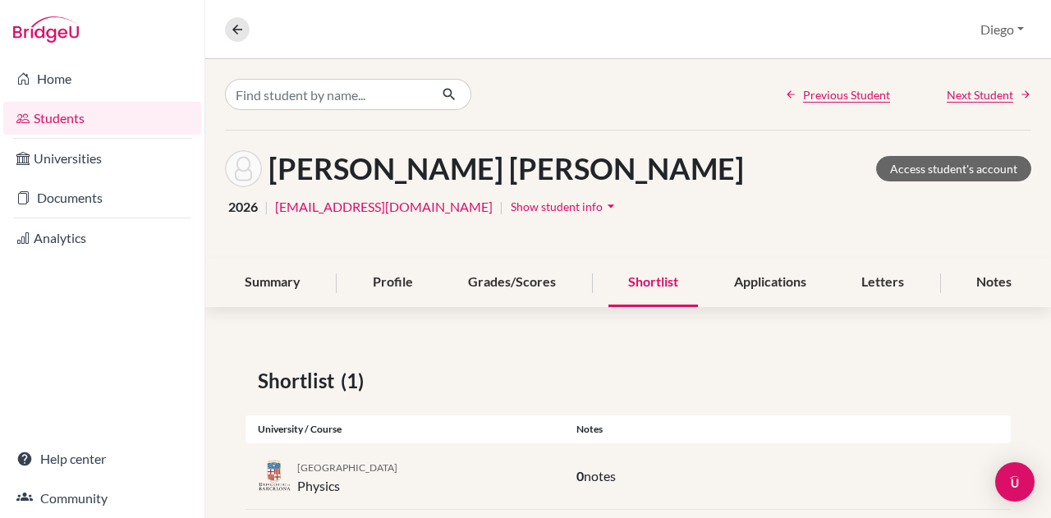
scroll to position [30, 0]
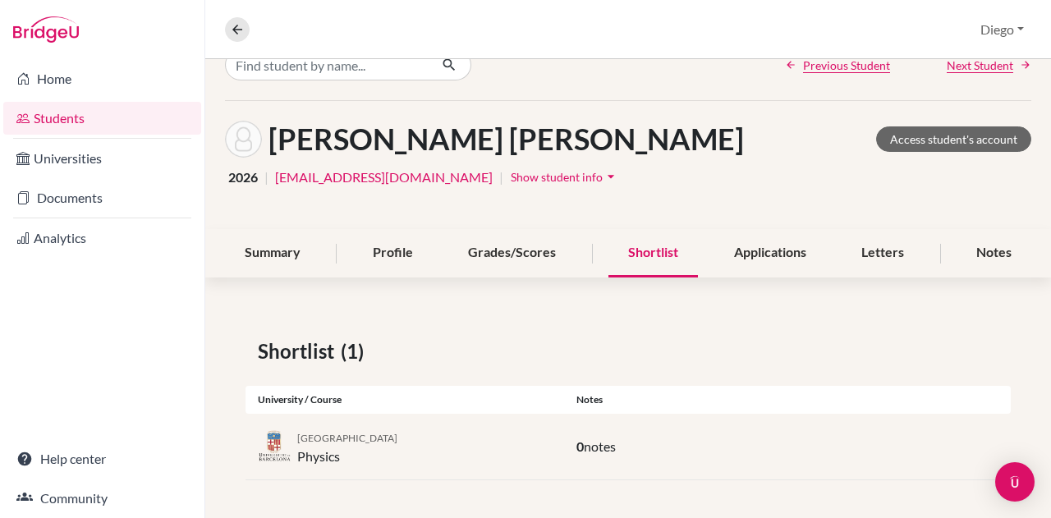
click at [595, 441] on span "notes" at bounding box center [600, 447] width 32 height 16
click at [774, 260] on div "Applications" at bounding box center [770, 253] width 112 height 48
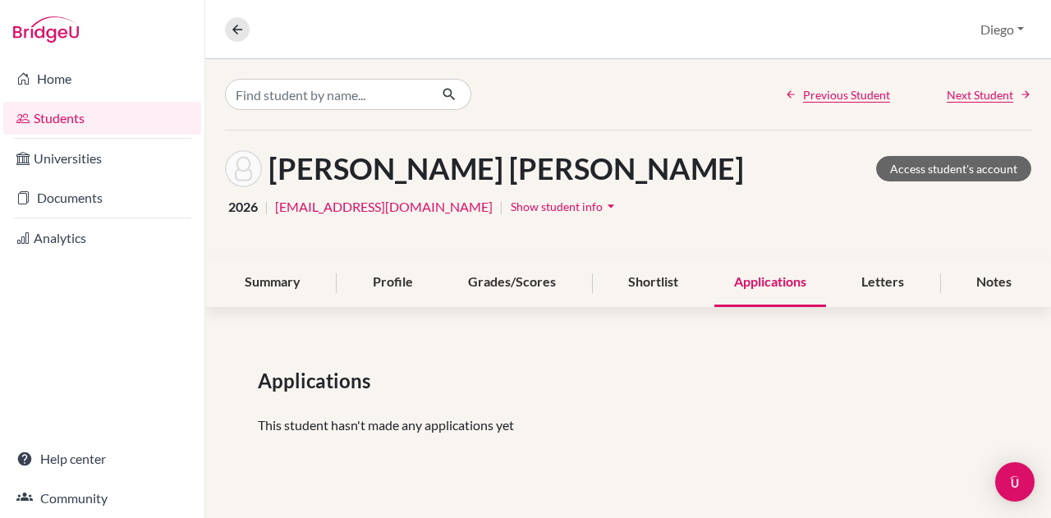
click at [537, 441] on div "Applications This student hasn't made any applications yet" at bounding box center [628, 407] width 846 height 161
click at [893, 288] on div "Letters" at bounding box center [883, 283] width 82 height 48
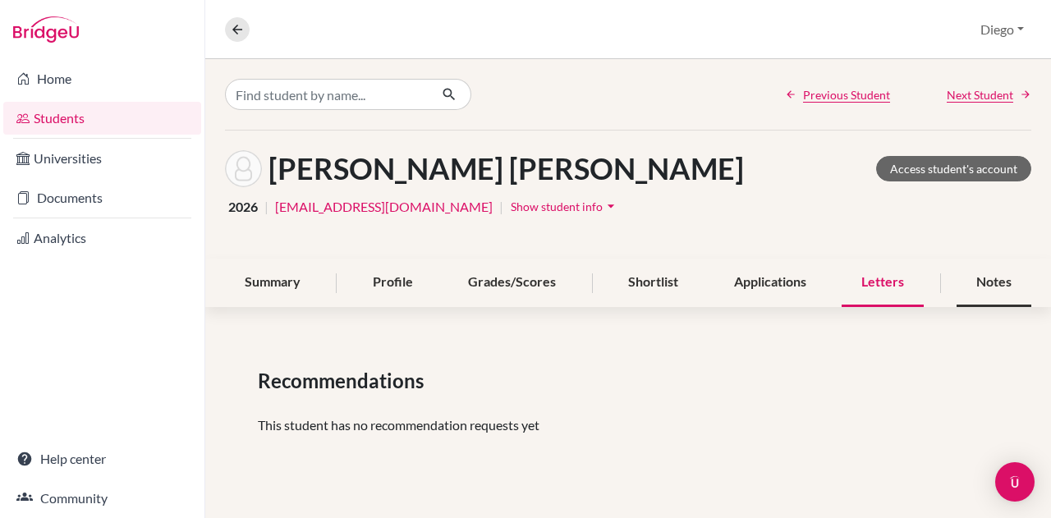
click at [998, 273] on div "Notes" at bounding box center [994, 283] width 75 height 48
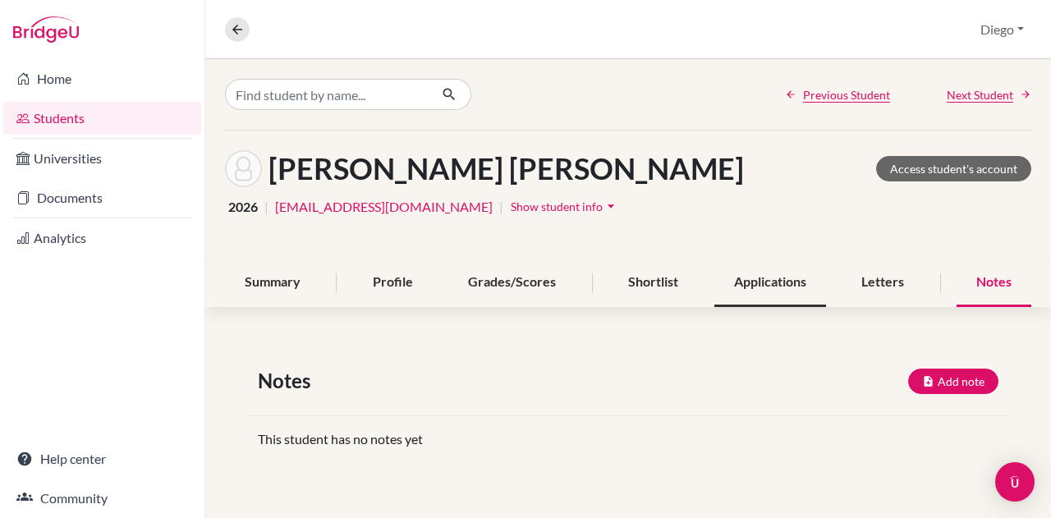
click at [747, 278] on div "Applications" at bounding box center [770, 283] width 112 height 48
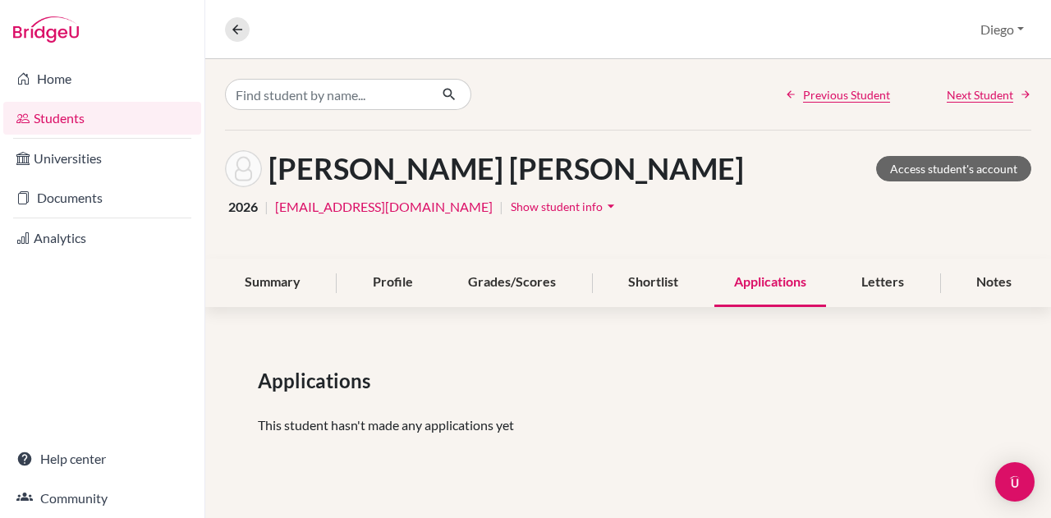
click at [810, 374] on div "Applications" at bounding box center [628, 381] width 765 height 30
click at [318, 420] on p "This student hasn't made any applications yet" at bounding box center [628, 426] width 741 height 20
click at [380, 433] on p "This student hasn't made any applications yet" at bounding box center [628, 426] width 741 height 20
click at [241, 292] on div "Summary" at bounding box center [272, 283] width 95 height 48
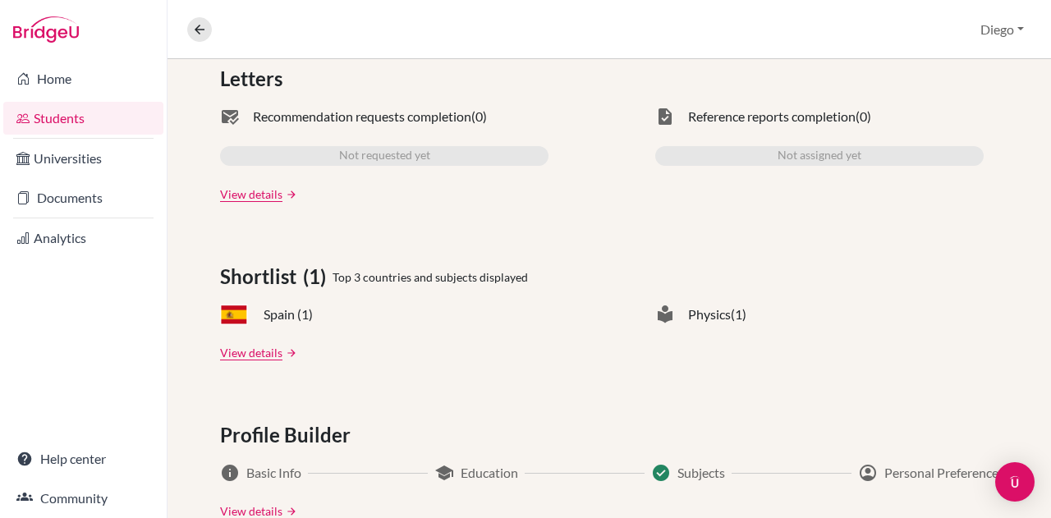
scroll to position [523, 0]
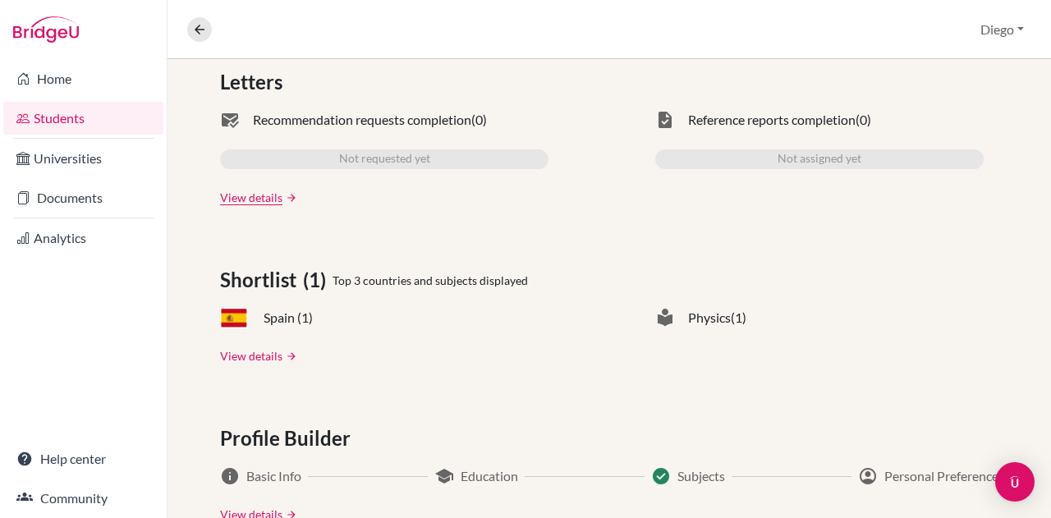
click at [232, 358] on link "View details" at bounding box center [251, 355] width 62 height 17
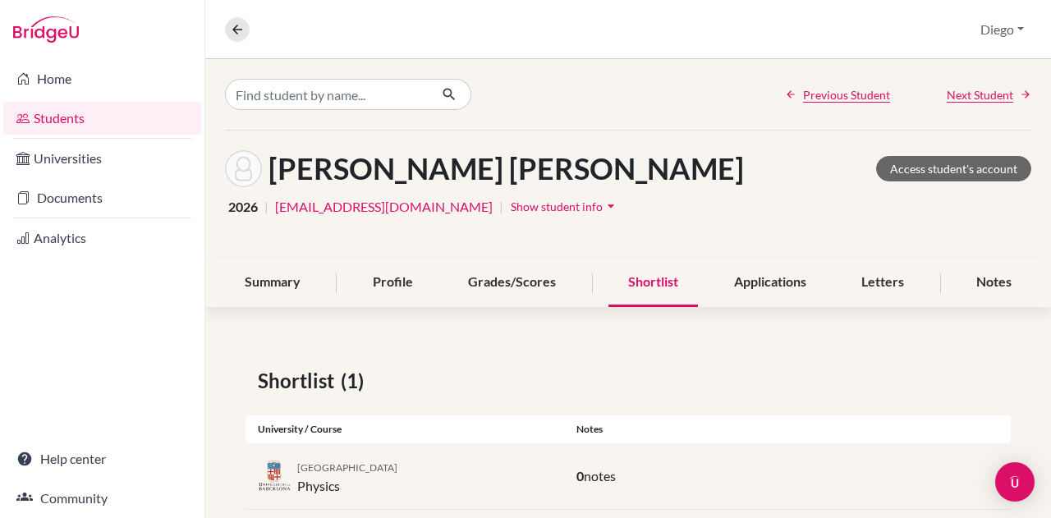
scroll to position [30, 0]
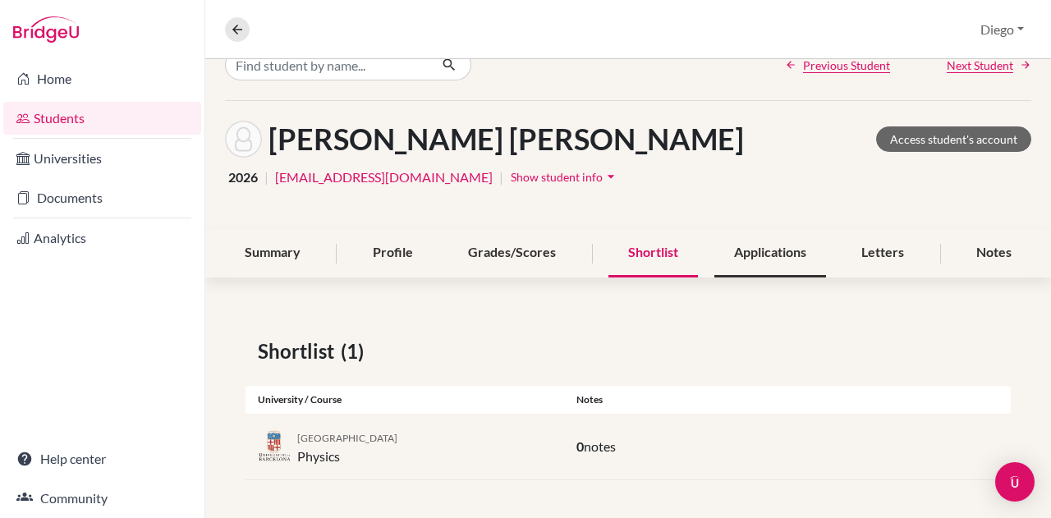
click at [769, 262] on div "Applications" at bounding box center [770, 253] width 112 height 48
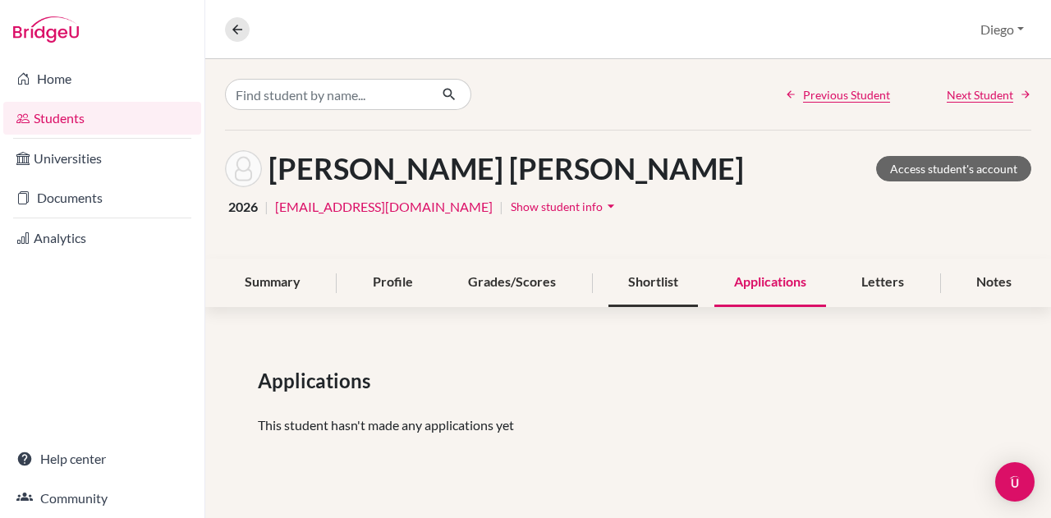
click at [644, 273] on div "Shortlist" at bounding box center [653, 283] width 90 height 48
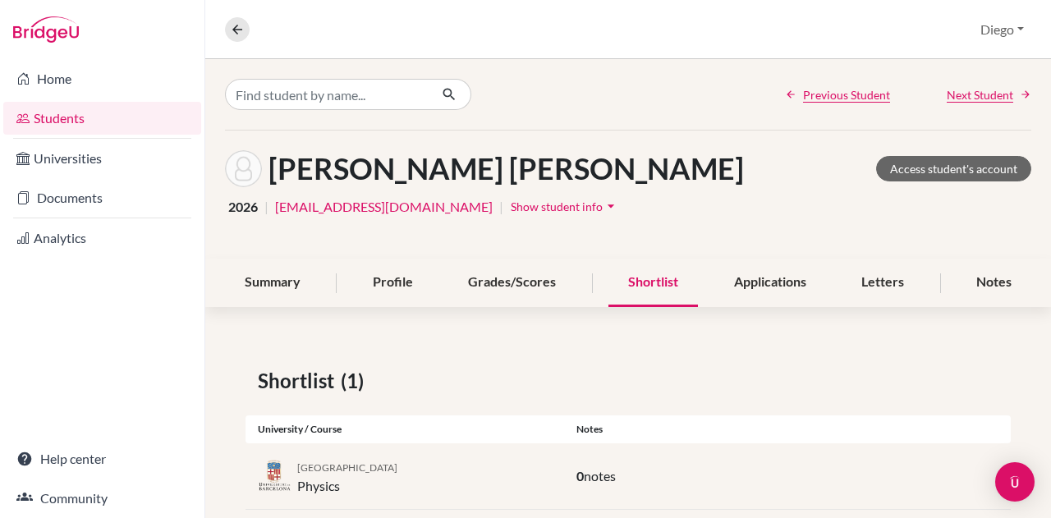
scroll to position [30, 0]
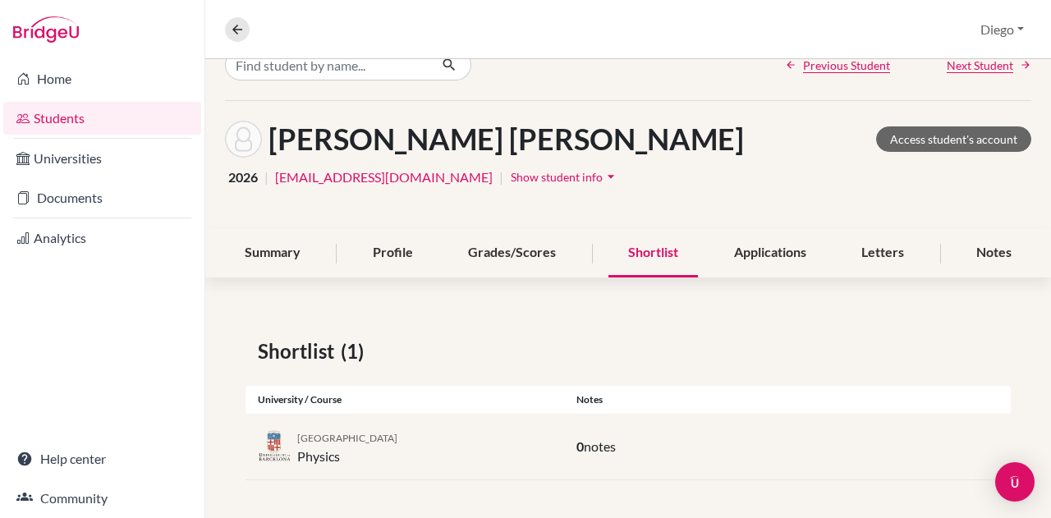
click at [324, 444] on div "University of Barcelona Physics" at bounding box center [347, 446] width 100 height 39
click at [391, 264] on div "Profile" at bounding box center [393, 253] width 80 height 48
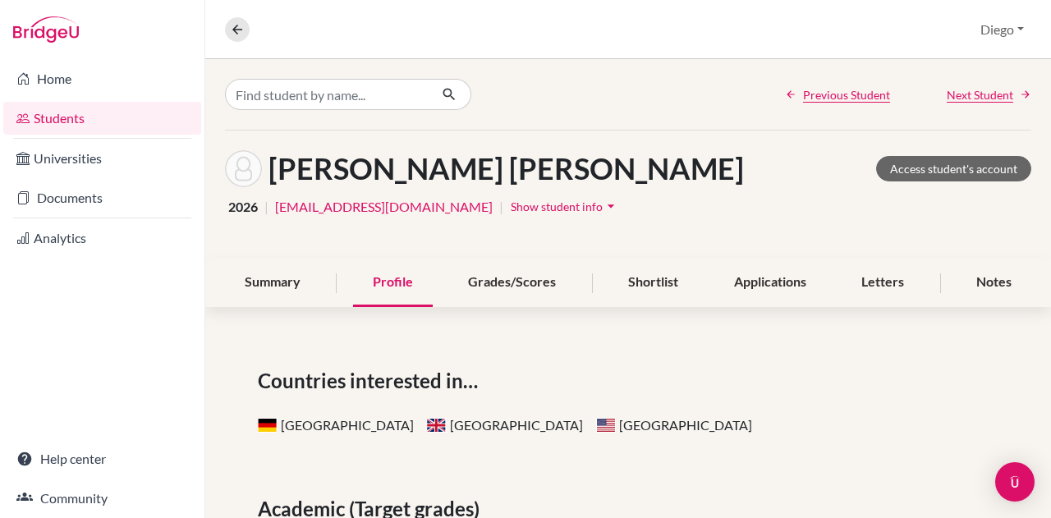
click at [554, 214] on button "Show student info arrow_drop_down" at bounding box center [565, 206] width 110 height 25
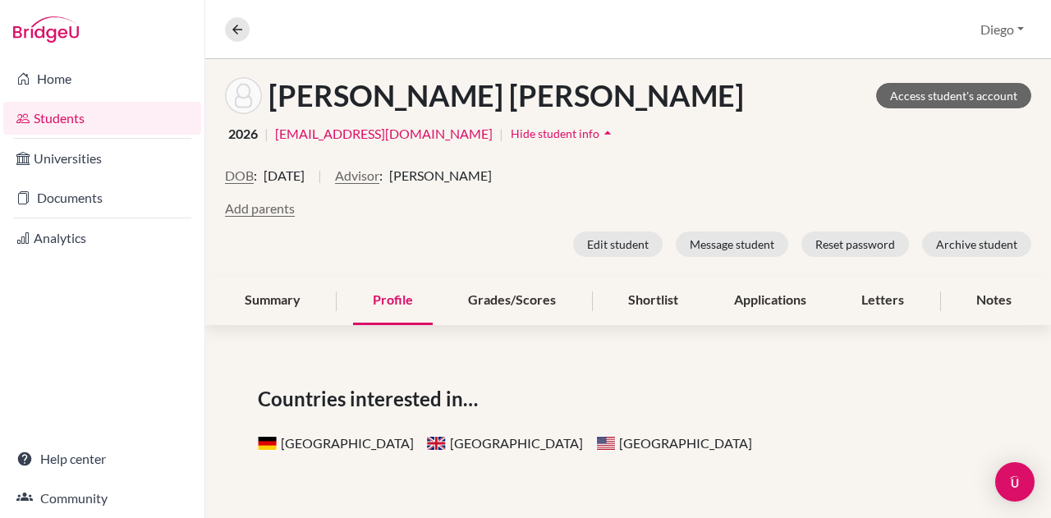
scroll to position [71, 0]
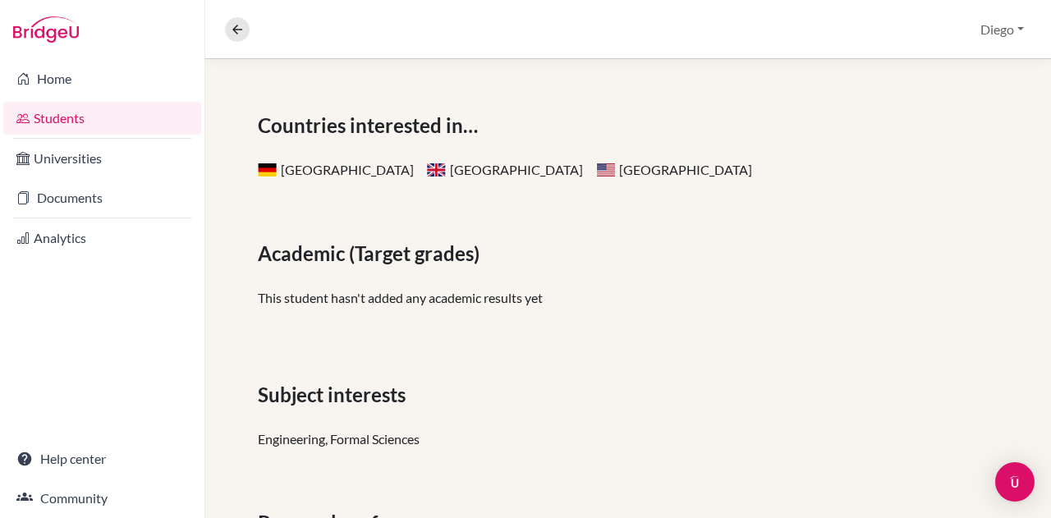
click at [407, 305] on p "This student hasn't added any academic results yet" at bounding box center [628, 298] width 741 height 20
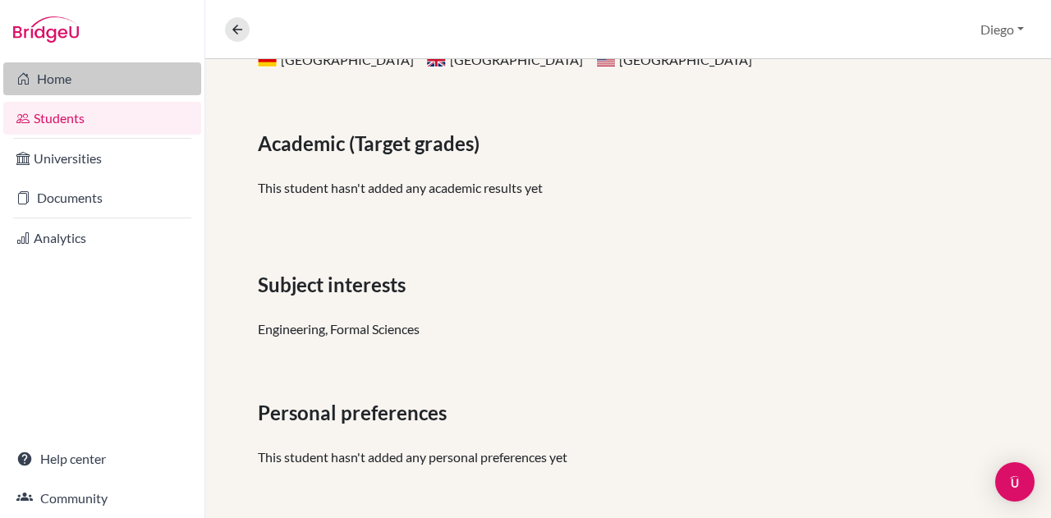
click at [40, 81] on link "Home" at bounding box center [102, 78] width 198 height 33
